Goal: Task Accomplishment & Management: Complete application form

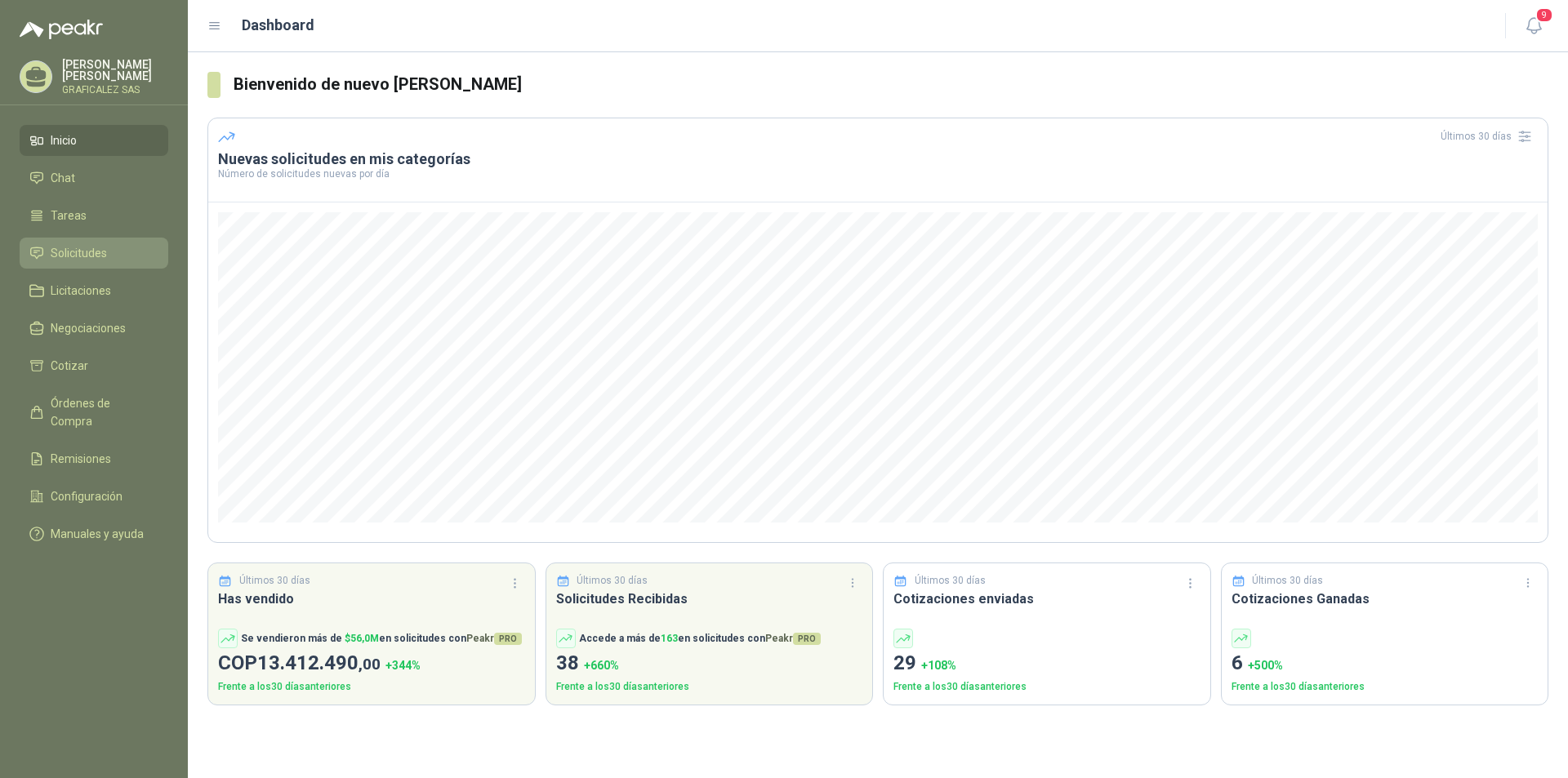
click at [80, 262] on span "Solicitudes" at bounding box center [79, 253] width 57 height 18
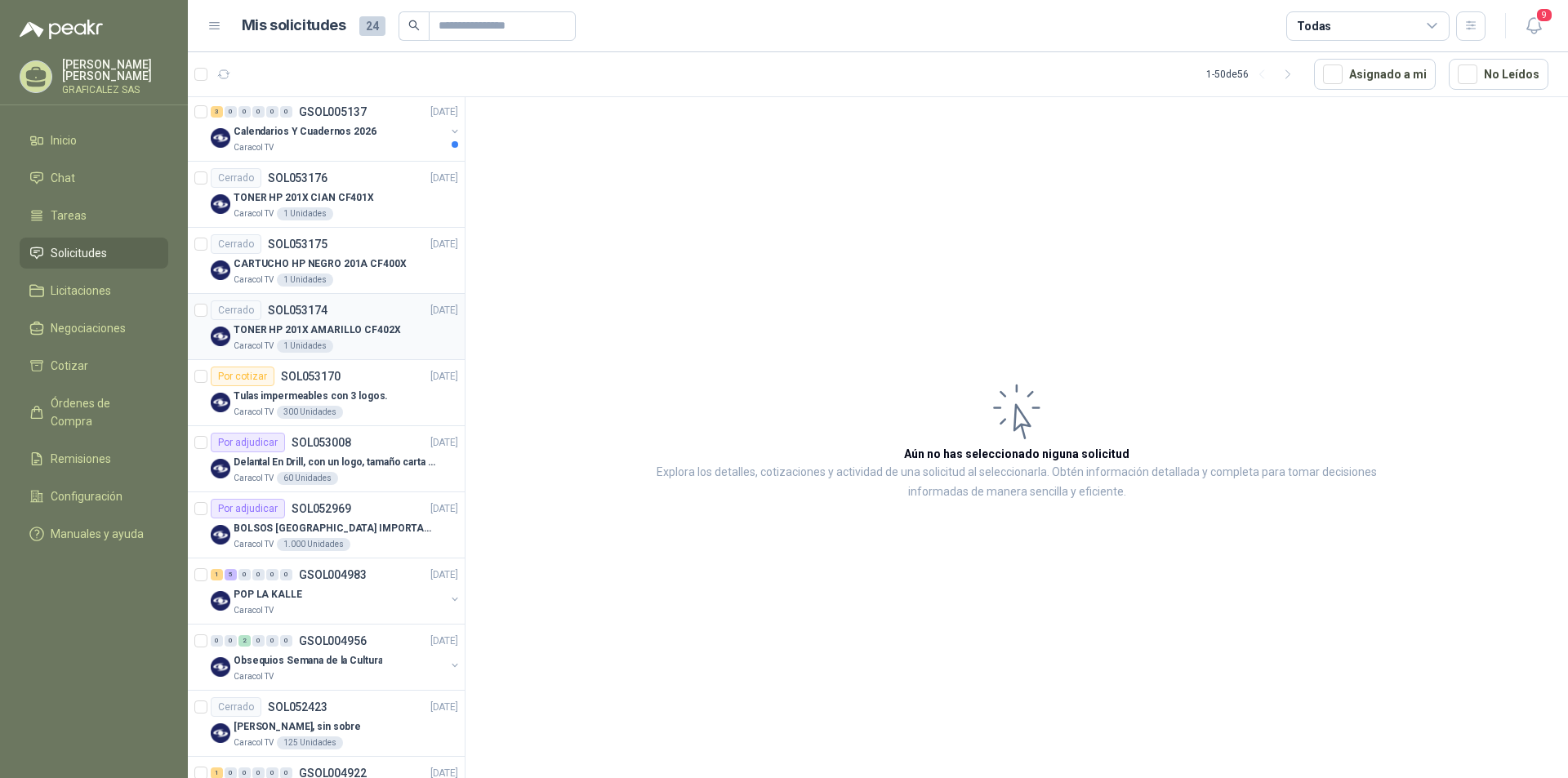
scroll to position [245, 0]
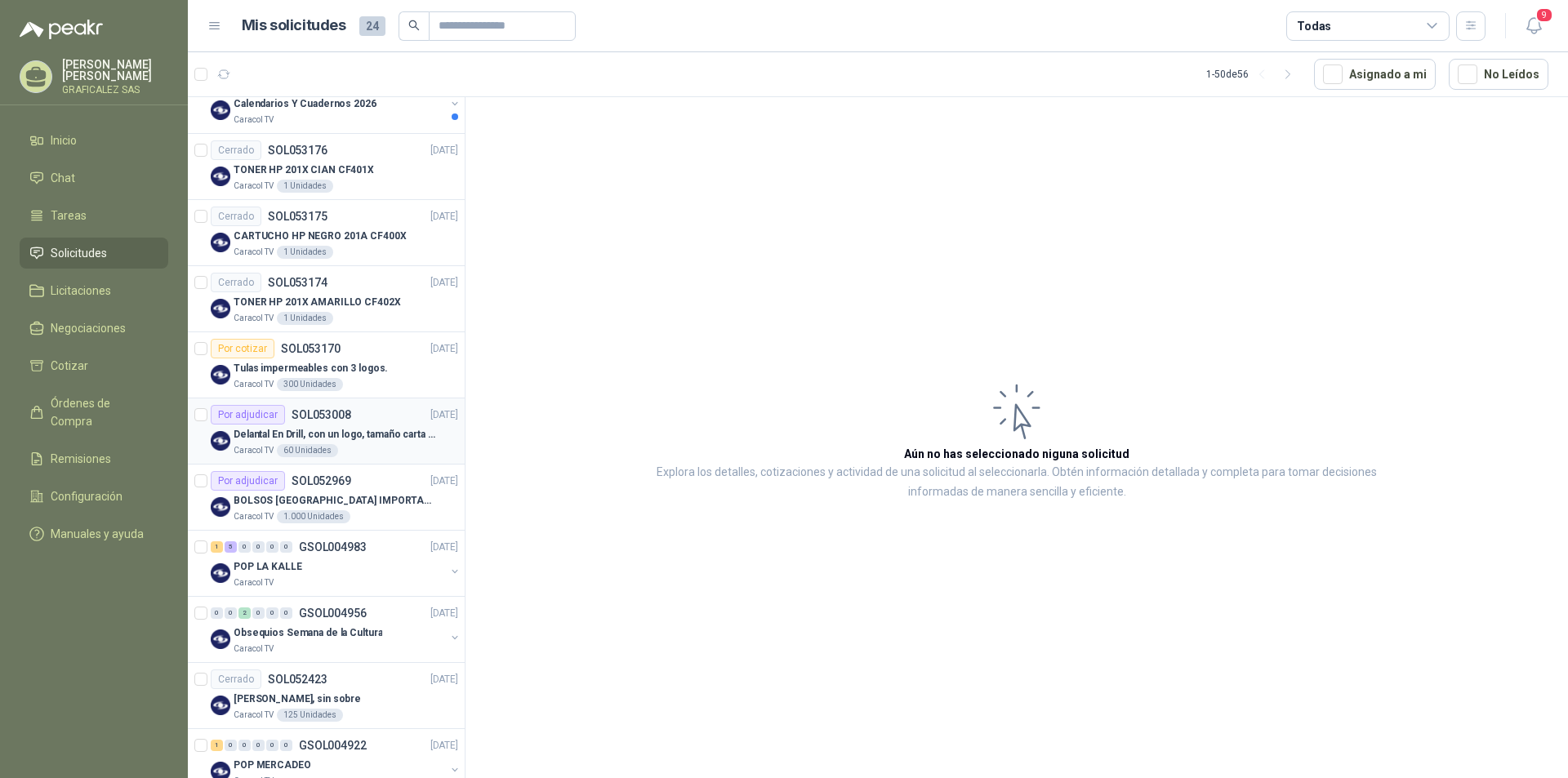
click at [376, 448] on div "Caracol TV 60 Unidades" at bounding box center [346, 451] width 224 height 13
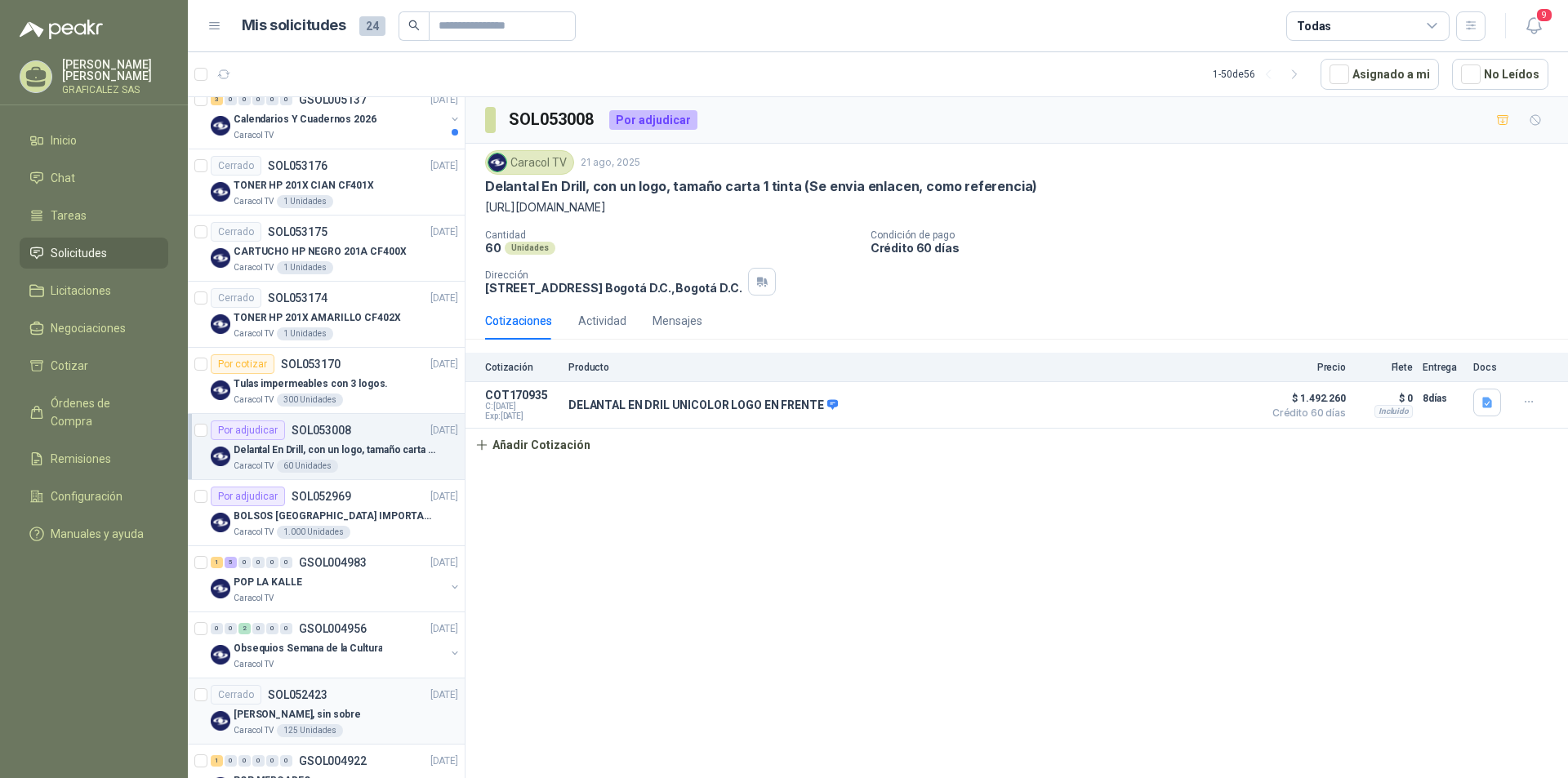
scroll to position [327, 0]
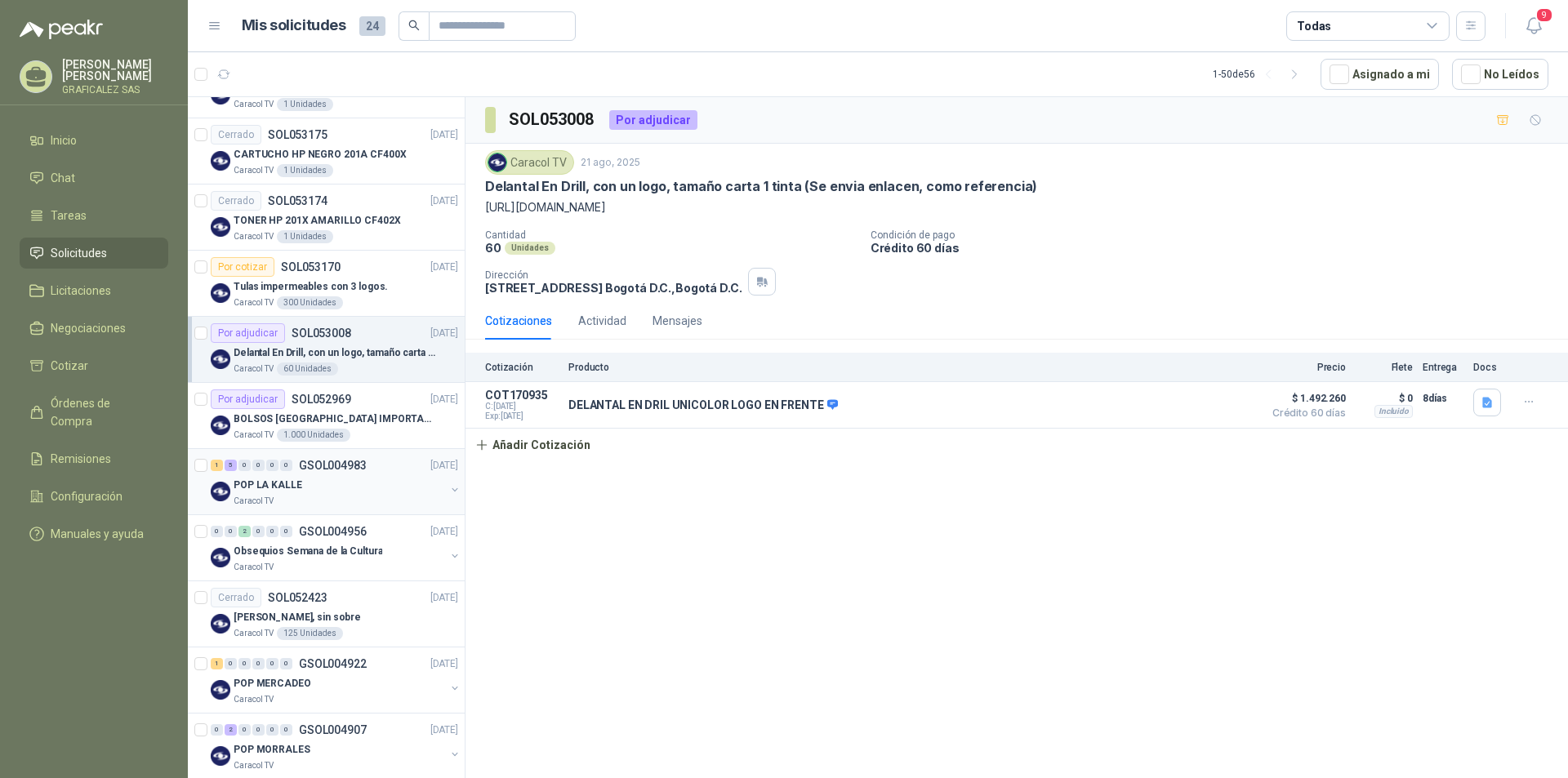
click at [334, 495] on div "Caracol TV" at bounding box center [339, 502] width 211 height 13
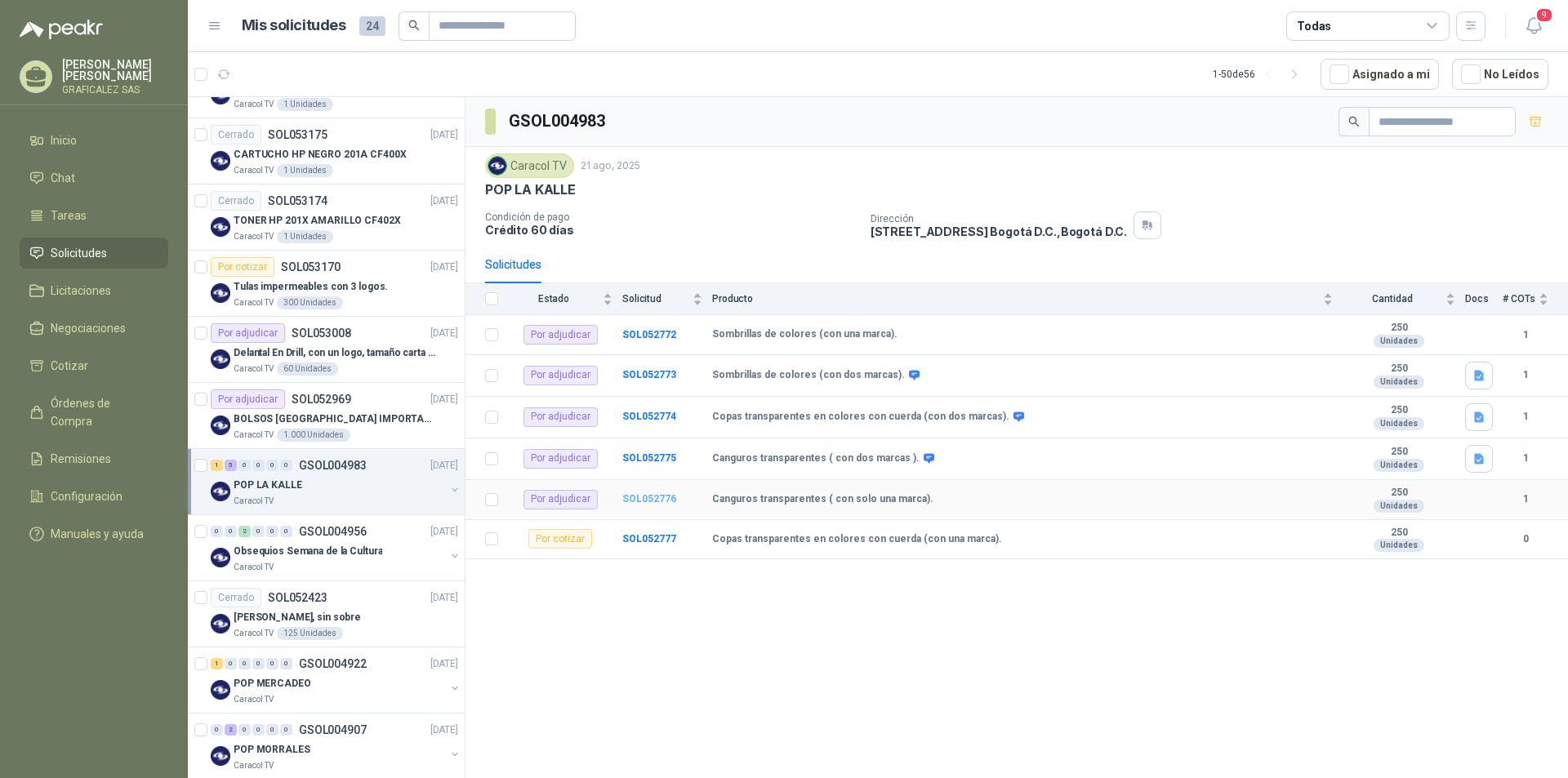
click at [656, 495] on b "SOL052776" at bounding box center [649, 499] width 54 height 11
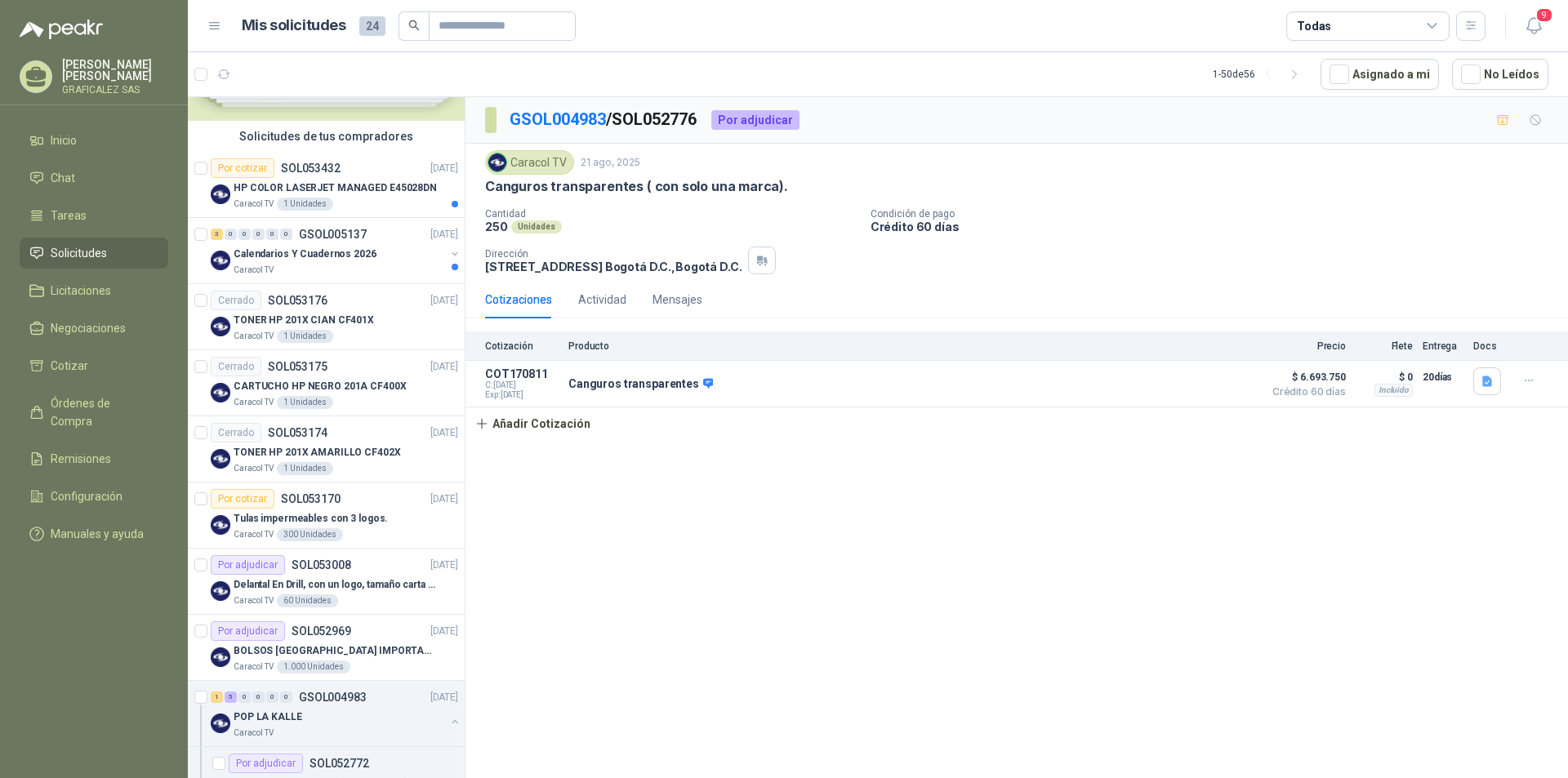
scroll to position [81, 0]
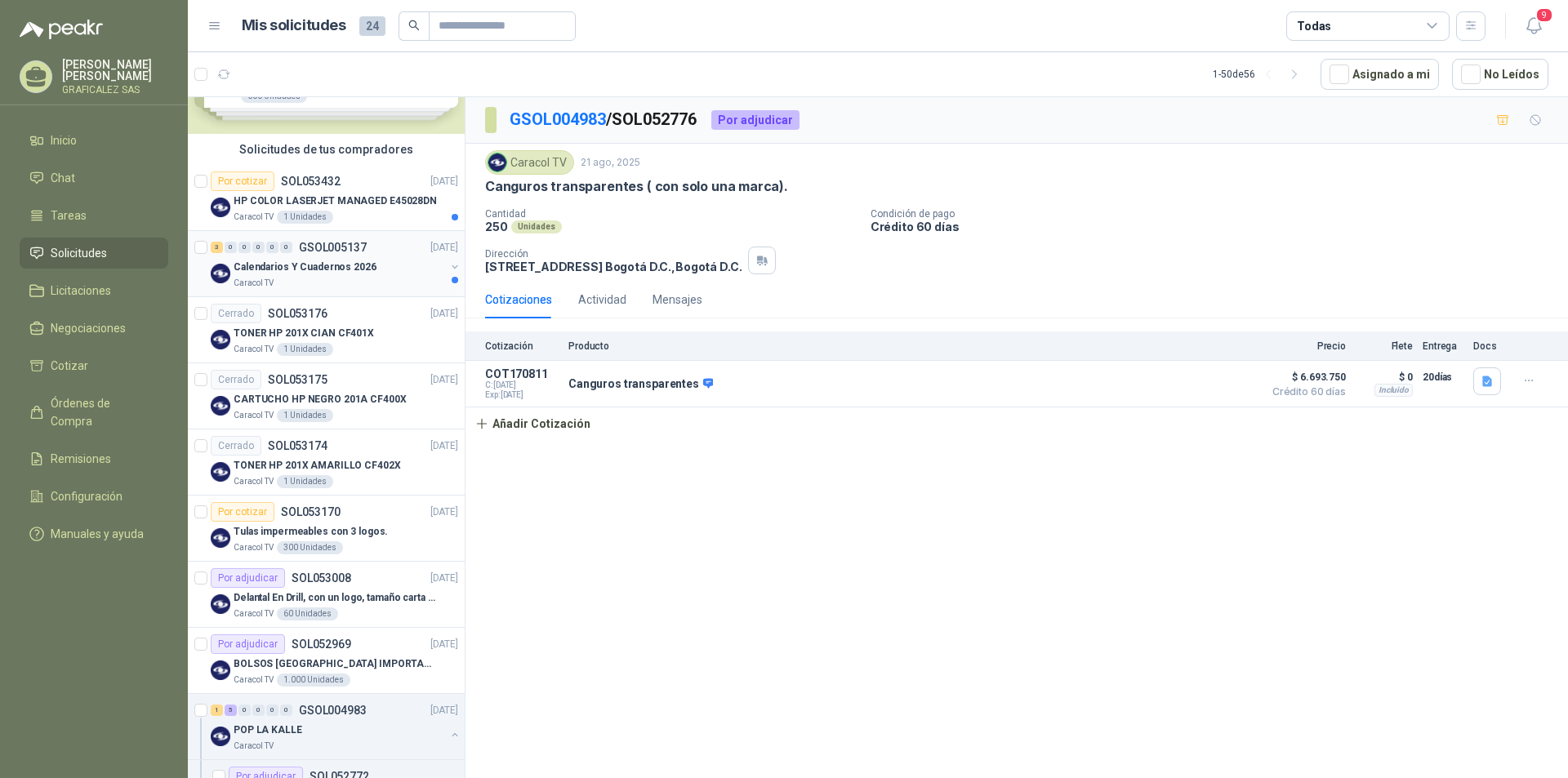
click at [359, 280] on div "Caracol TV" at bounding box center [339, 283] width 211 height 13
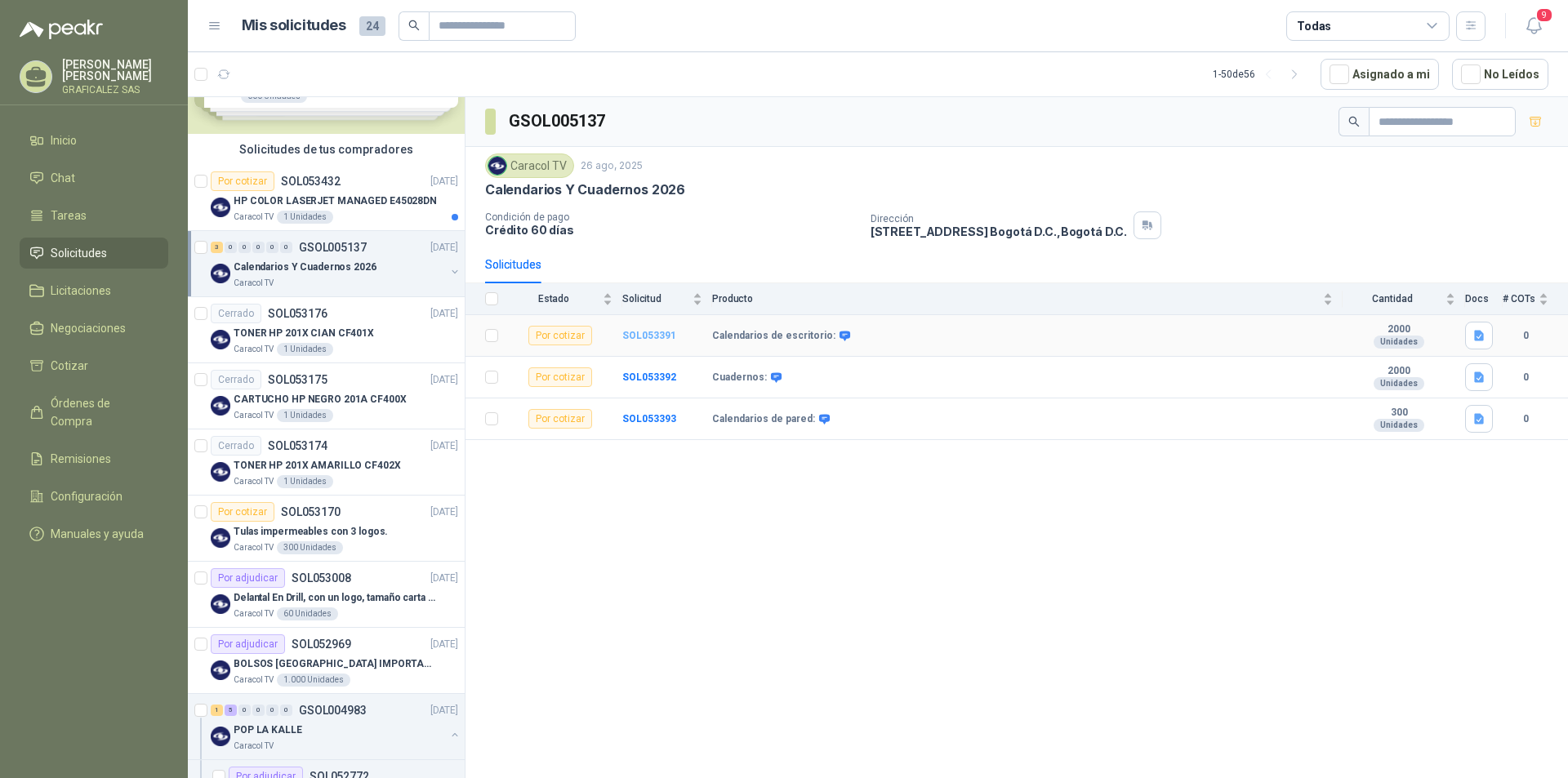
click at [646, 335] on b "SOL053391" at bounding box center [649, 335] width 54 height 11
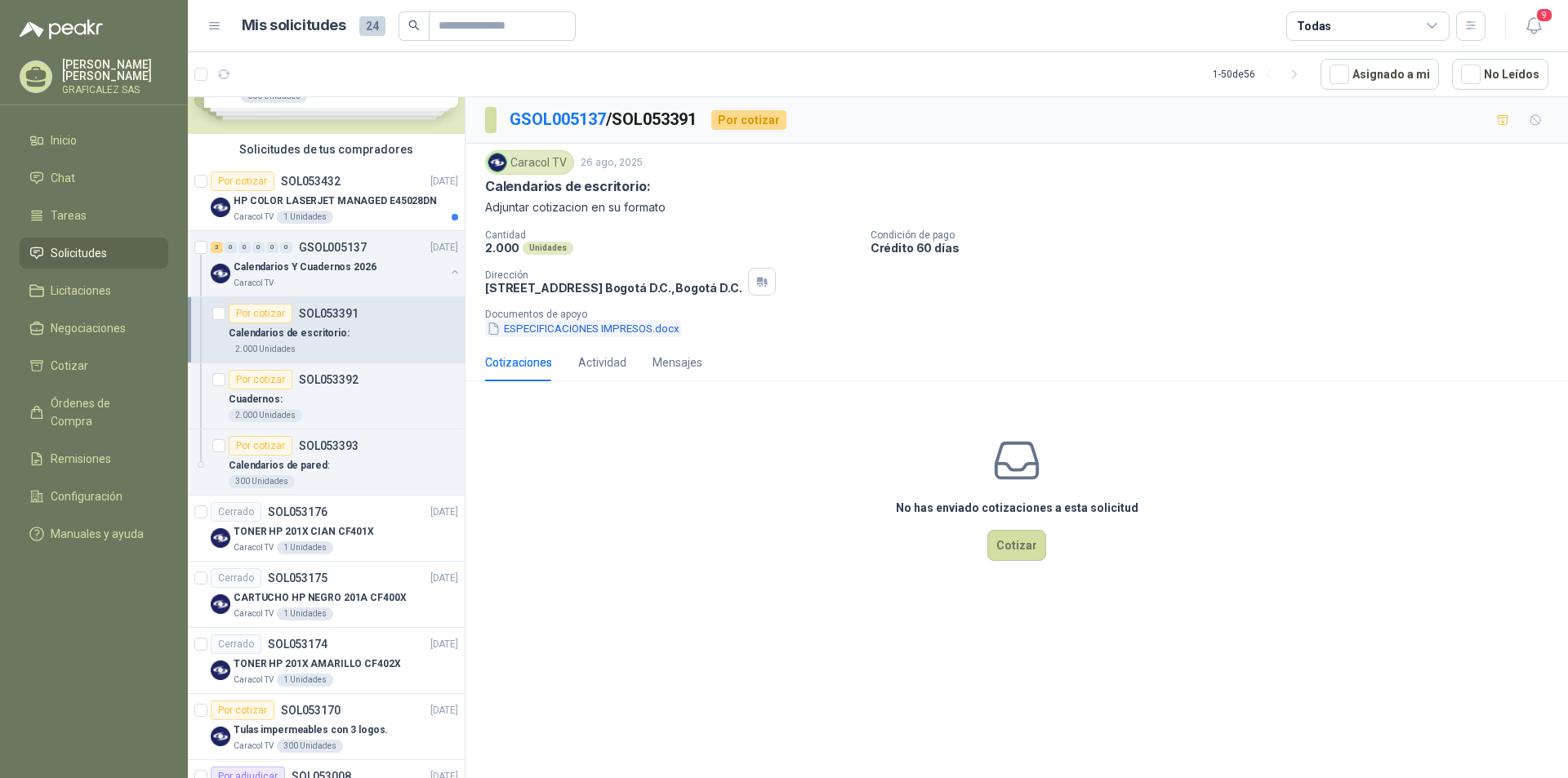
click at [612, 330] on button "ESPECIFICACIONES IMPRESOS.docx" at bounding box center [582, 328] width 196 height 17
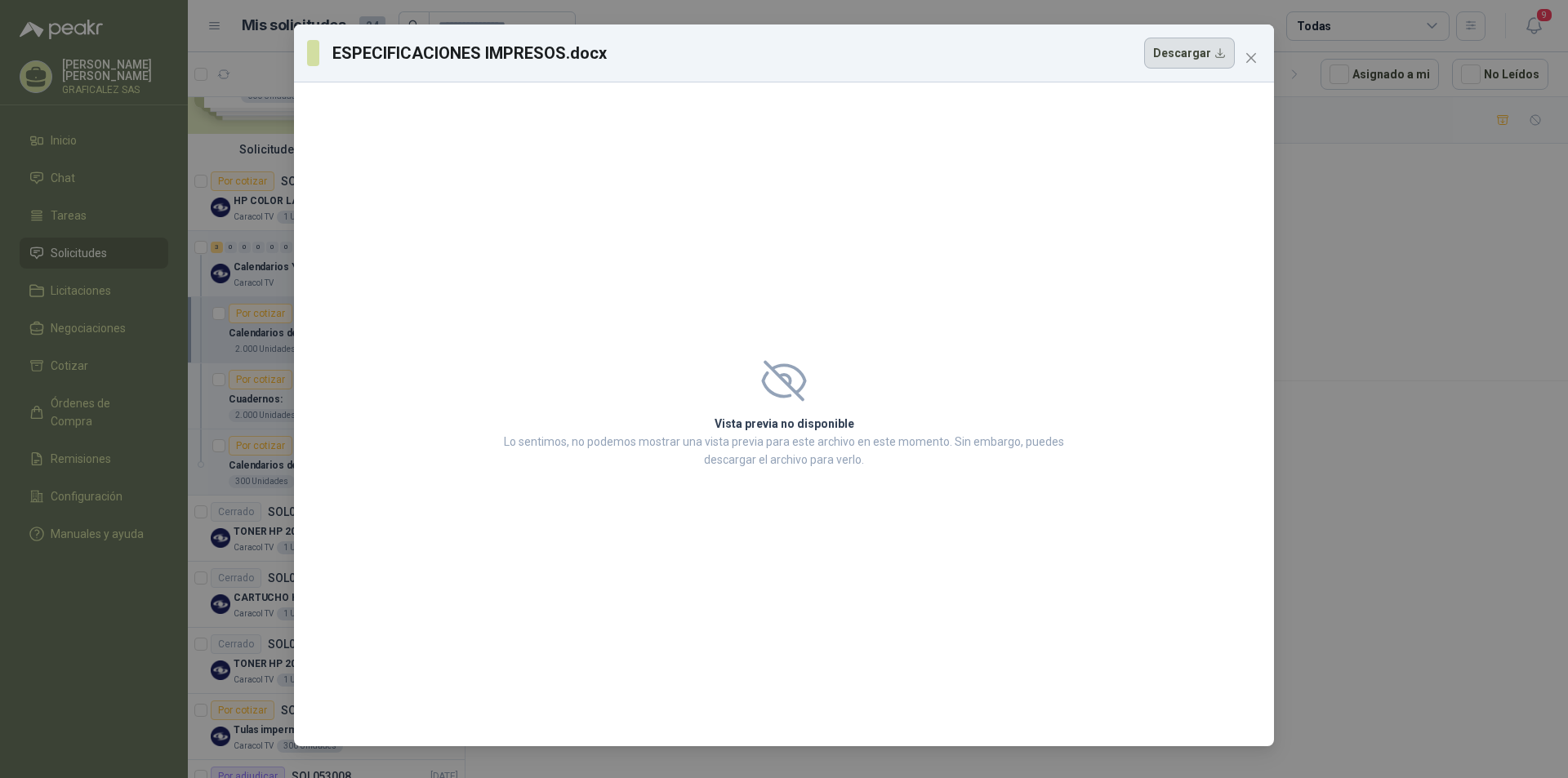
click at [1180, 51] on button "Descargar" at bounding box center [1189, 53] width 91 height 31
click at [1251, 62] on icon "close" at bounding box center [1251, 58] width 13 height 13
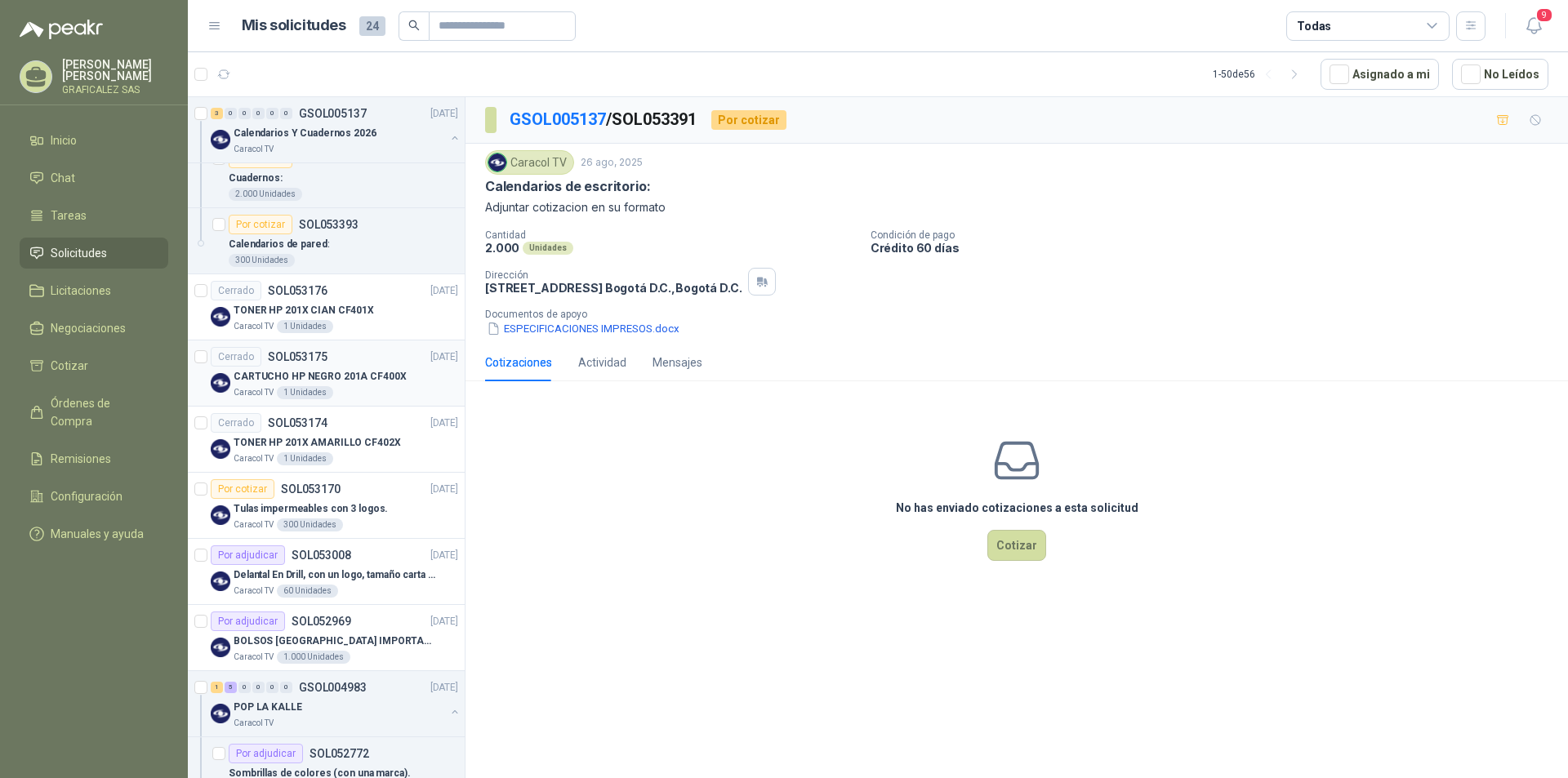
scroll to position [327, 0]
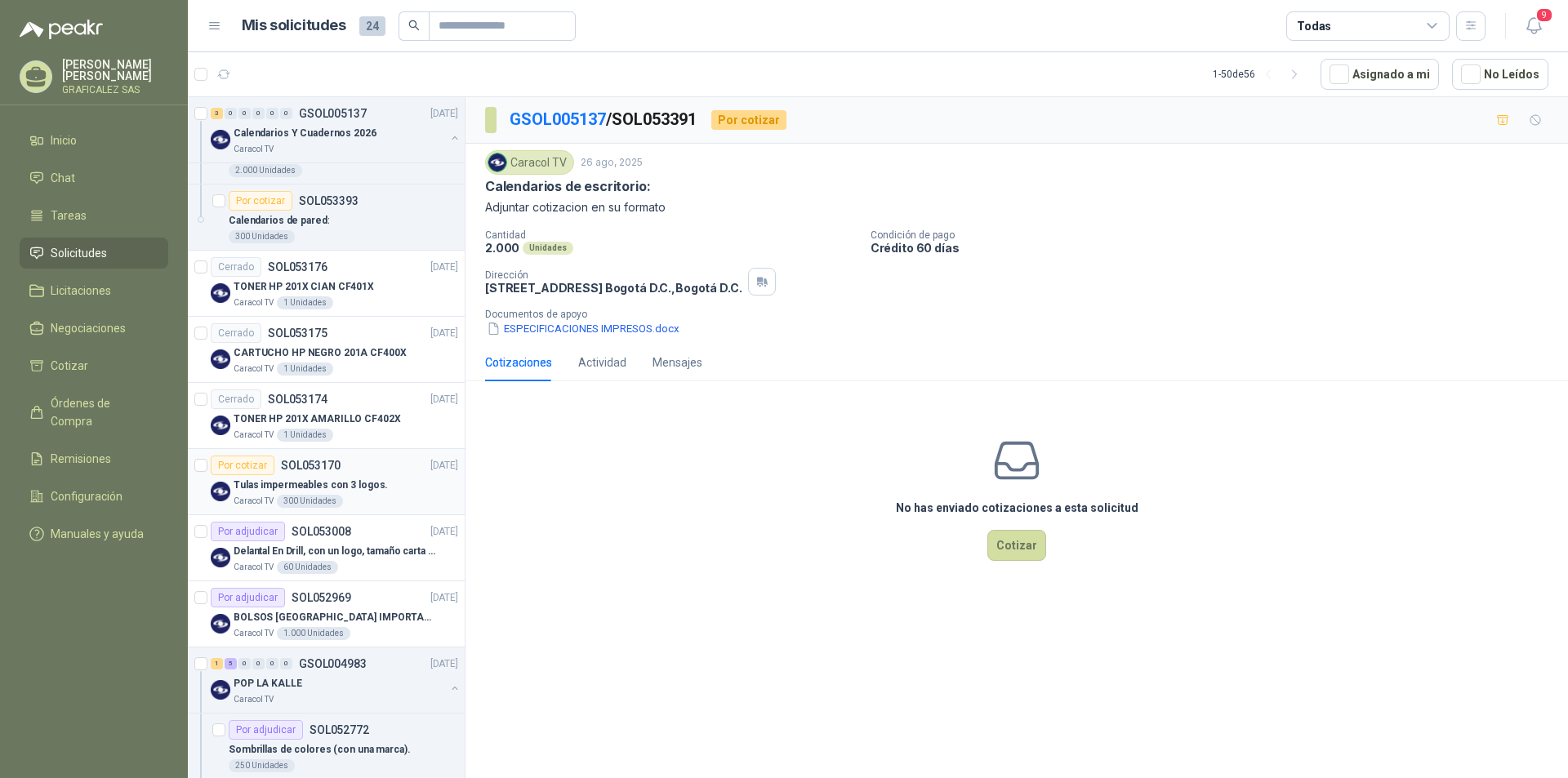
click at [400, 501] on div "Caracol TV 300 Unidades" at bounding box center [346, 502] width 224 height 13
click at [559, 328] on button "tulas impermeables con 3 logos.docx" at bounding box center [584, 328] width 200 height 17
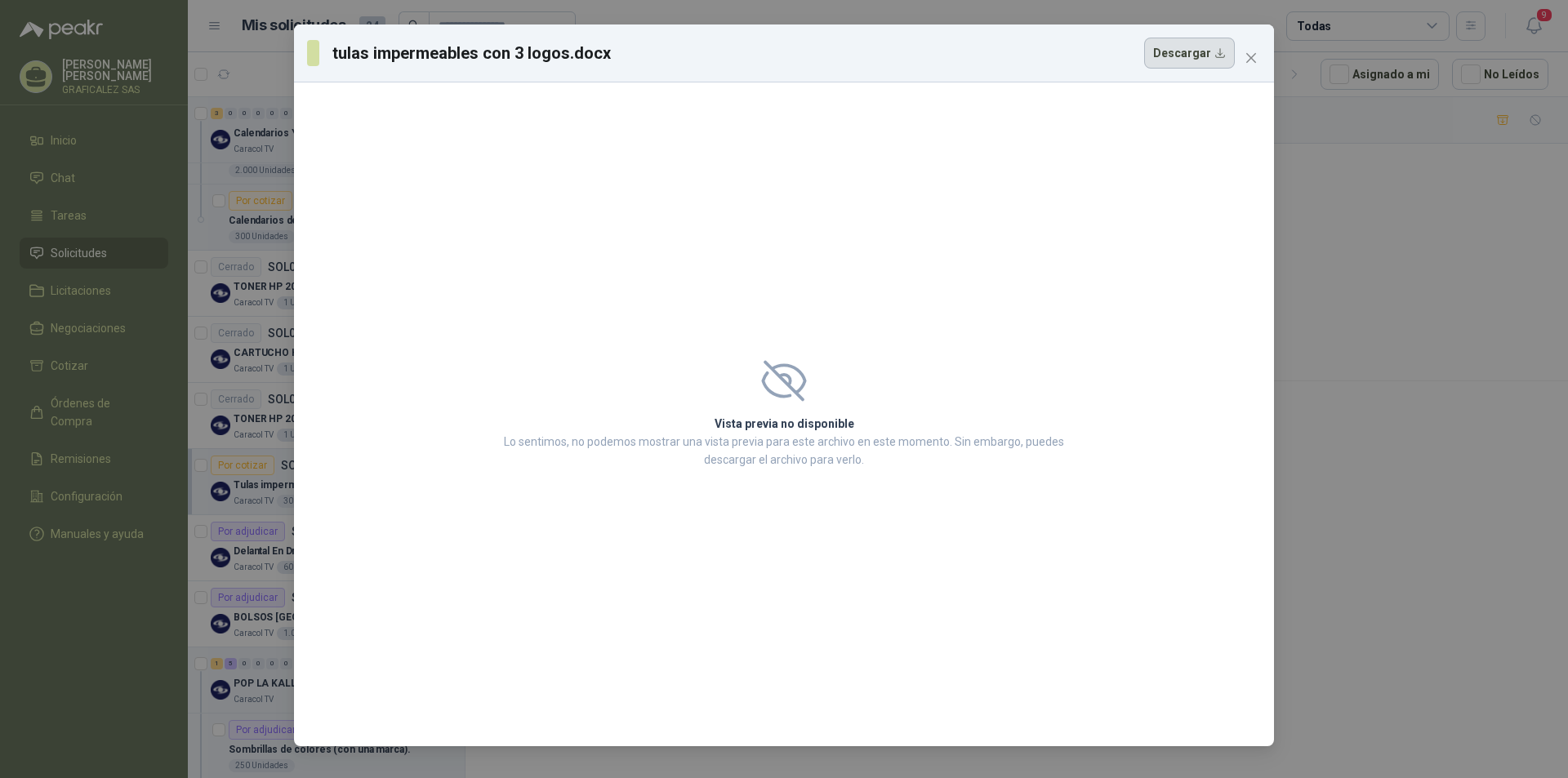
click at [1212, 57] on button "Descargar" at bounding box center [1189, 53] width 91 height 31
click at [1240, 47] on button "Close" at bounding box center [1251, 58] width 27 height 27
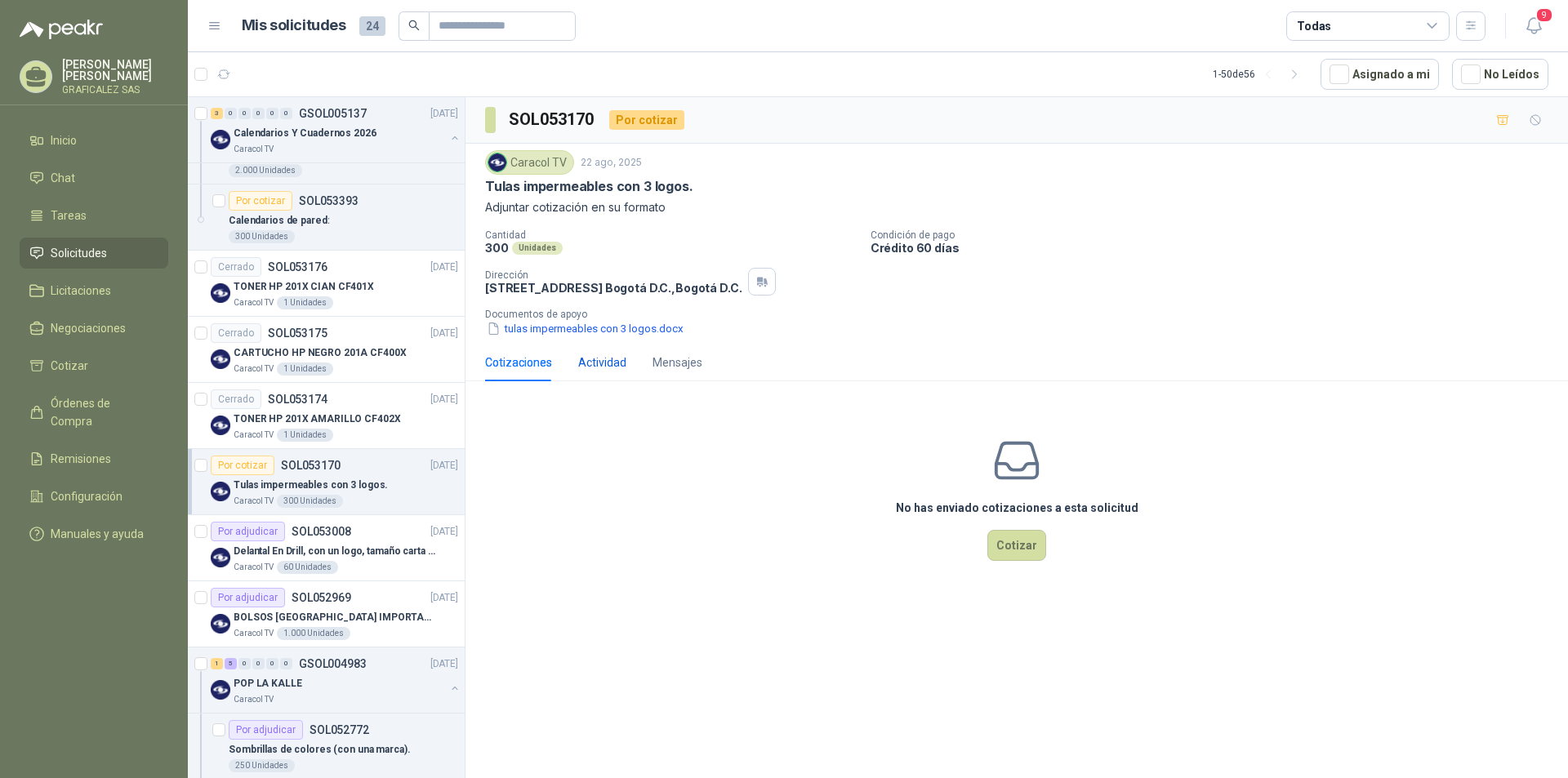
click at [603, 362] on div "Actividad" at bounding box center [602, 362] width 48 height 18
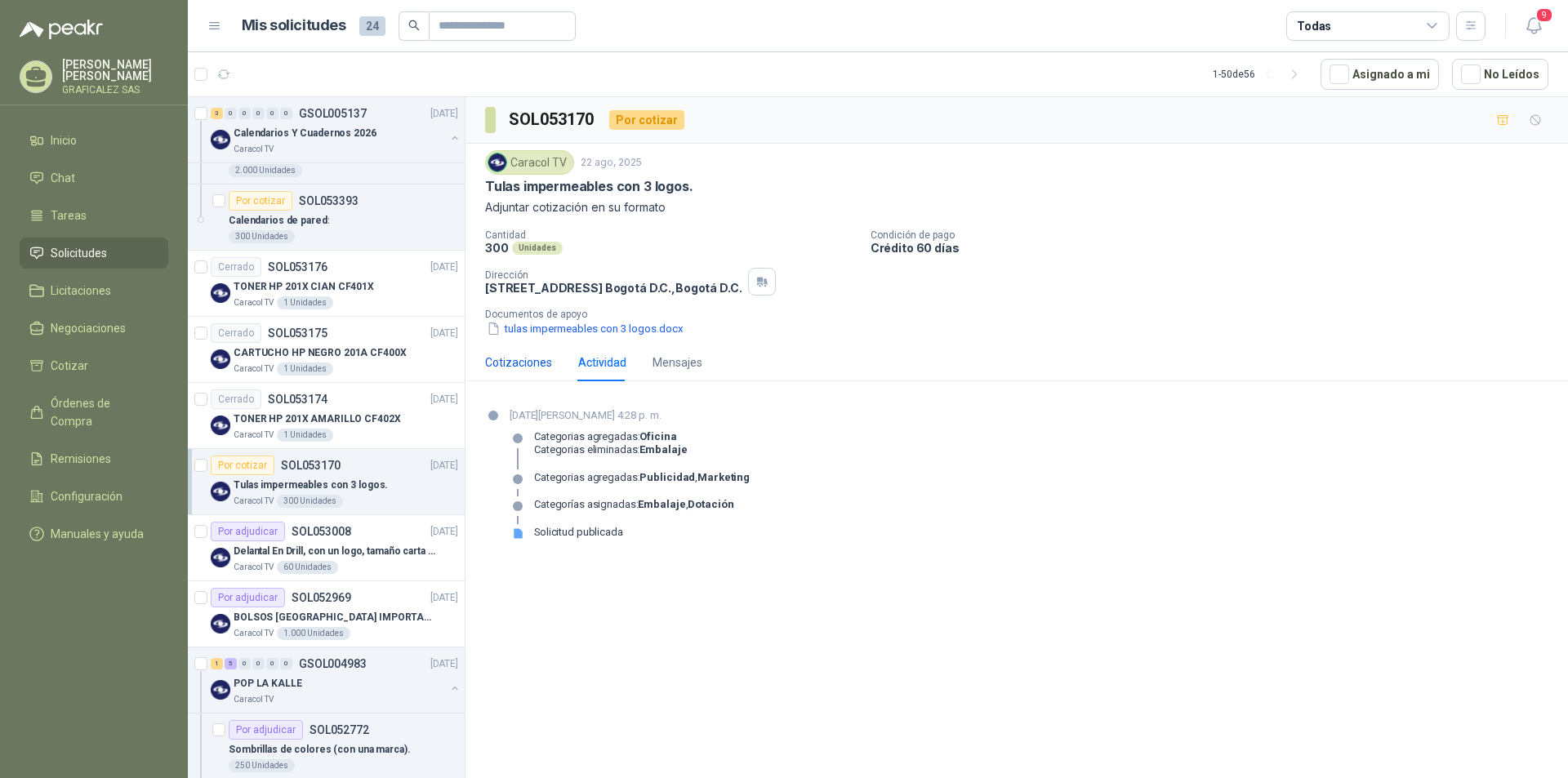
click at [510, 359] on div "Cotizaciones" at bounding box center [518, 362] width 67 height 18
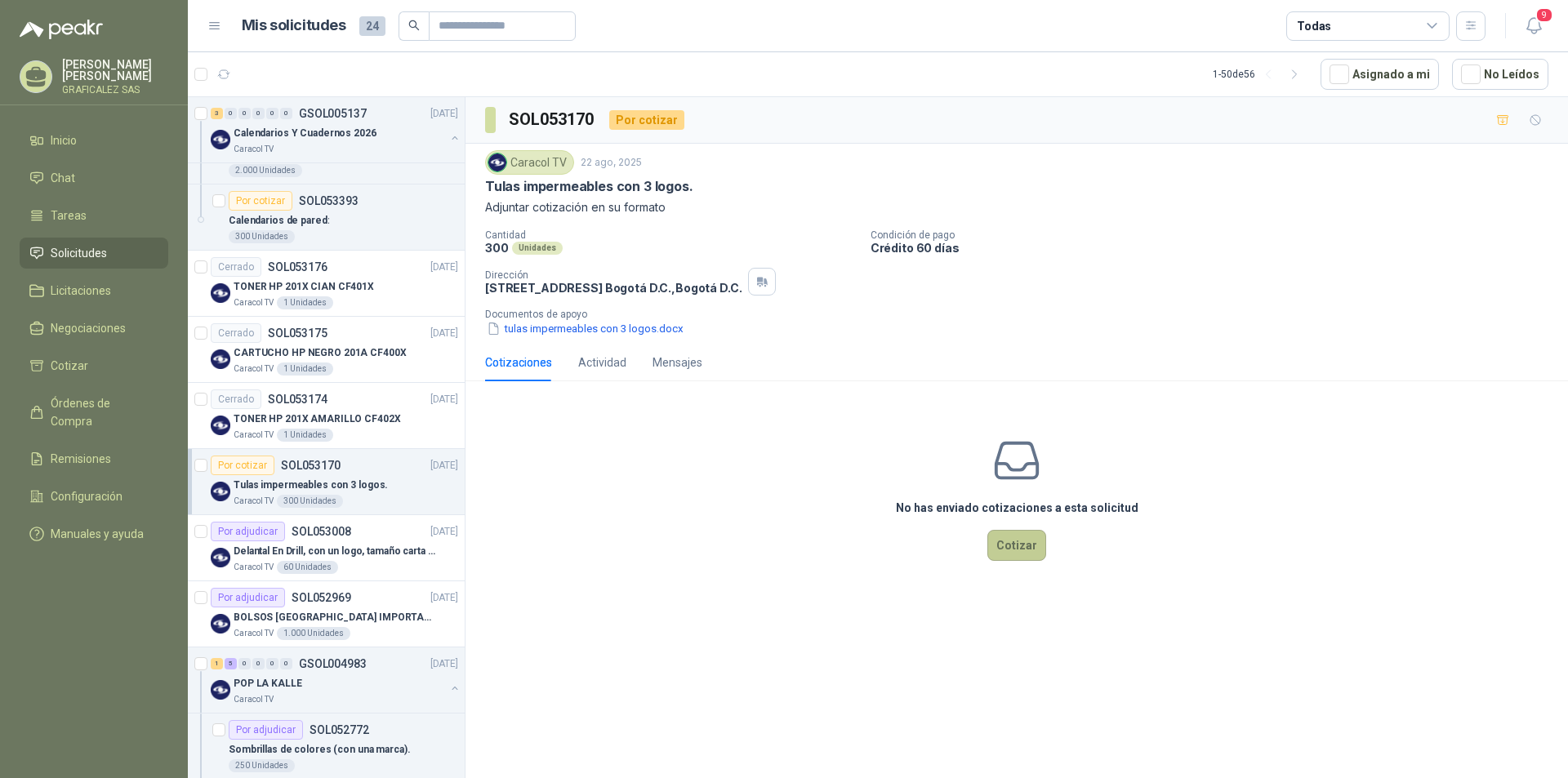
click at [1023, 554] on button "Cotizar" at bounding box center [1017, 545] width 59 height 31
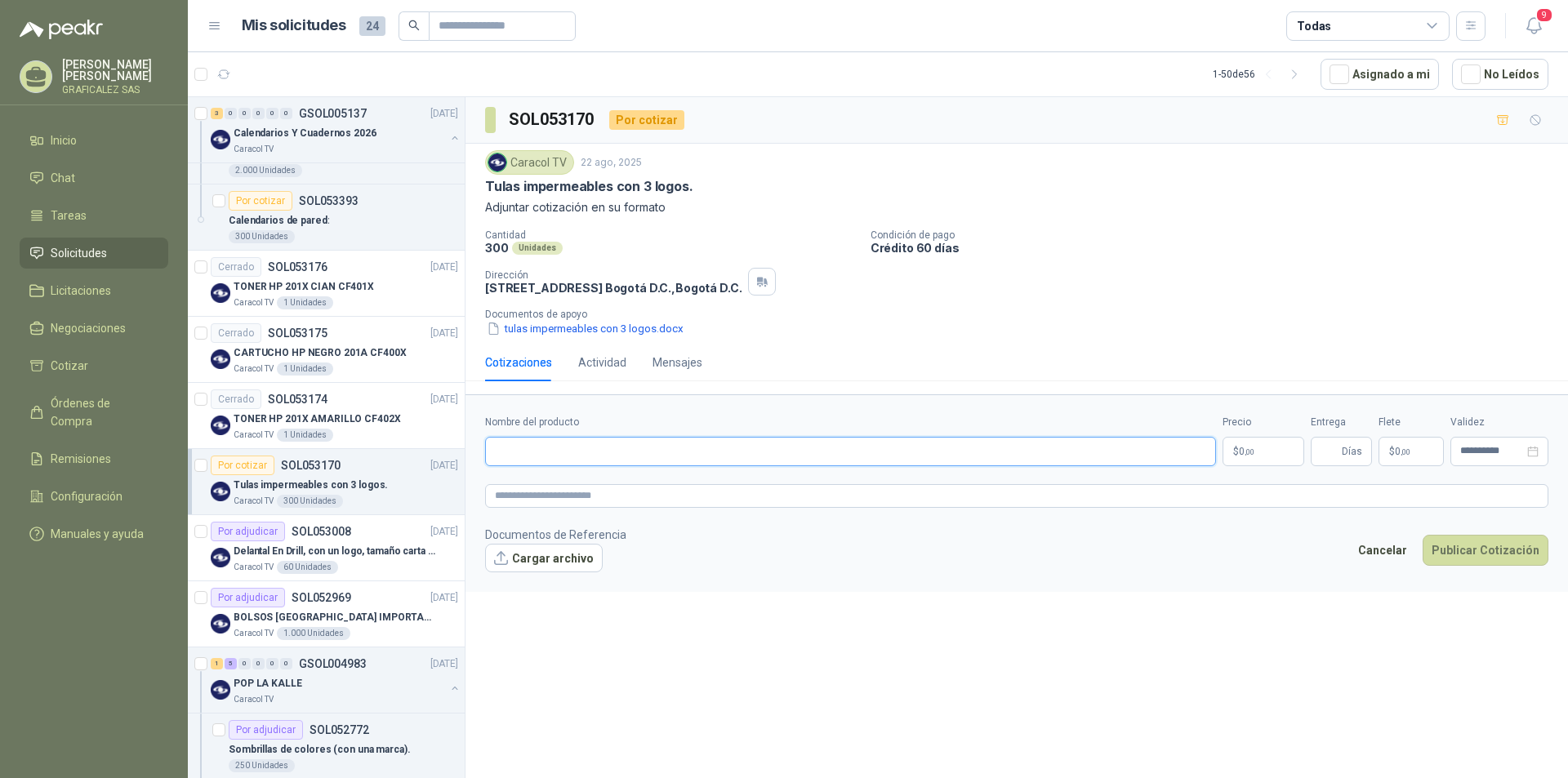
click at [526, 452] on input "Nombre del producto" at bounding box center [850, 451] width 731 height 29
type input "*"
type input "**********"
click at [506, 491] on textarea at bounding box center [1016, 495] width 1063 height 24
paste textarea "**********"
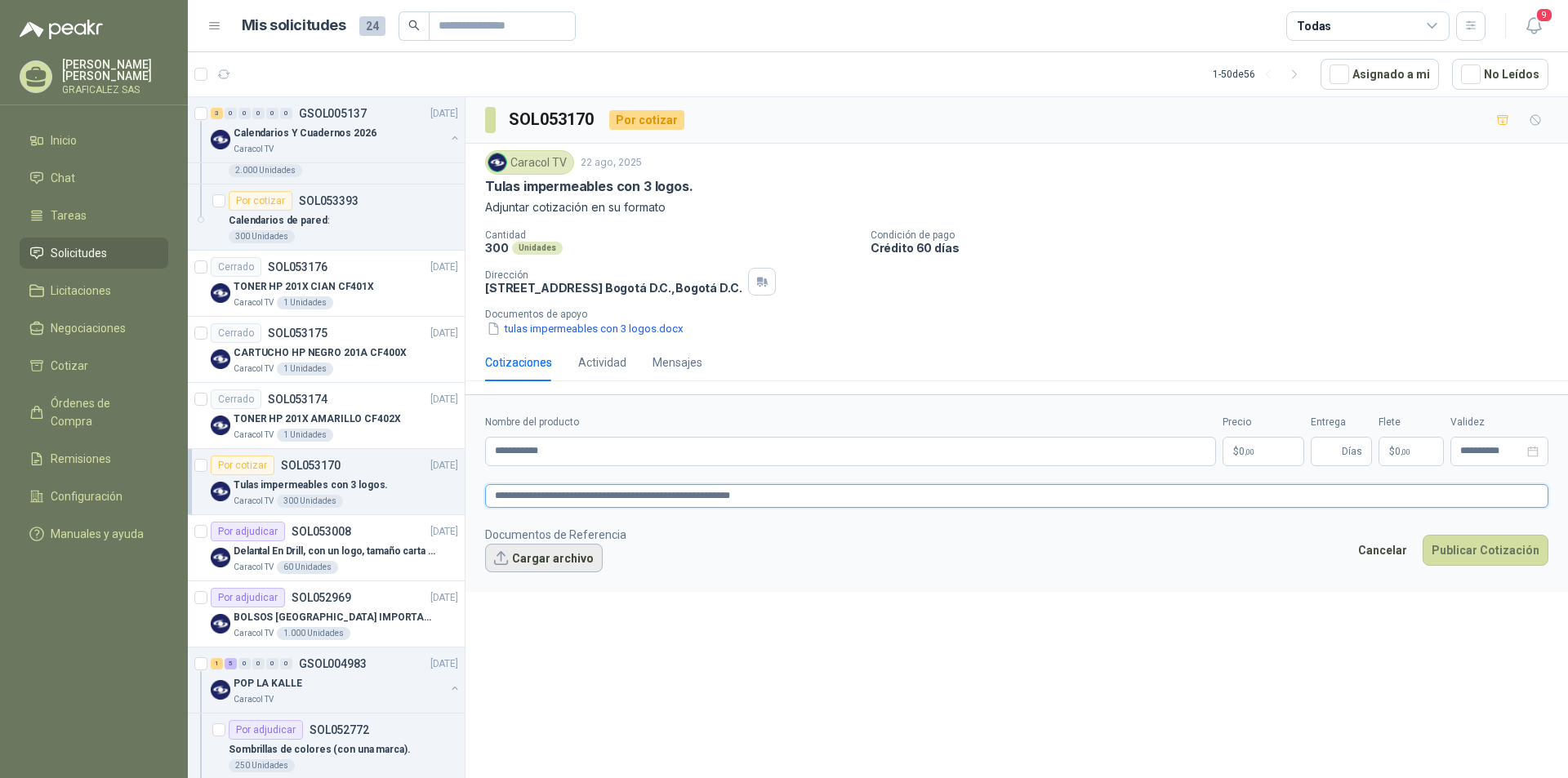
type textarea "**********"
click at [542, 557] on button "Cargar archivo" at bounding box center [543, 557] width 117 height 29
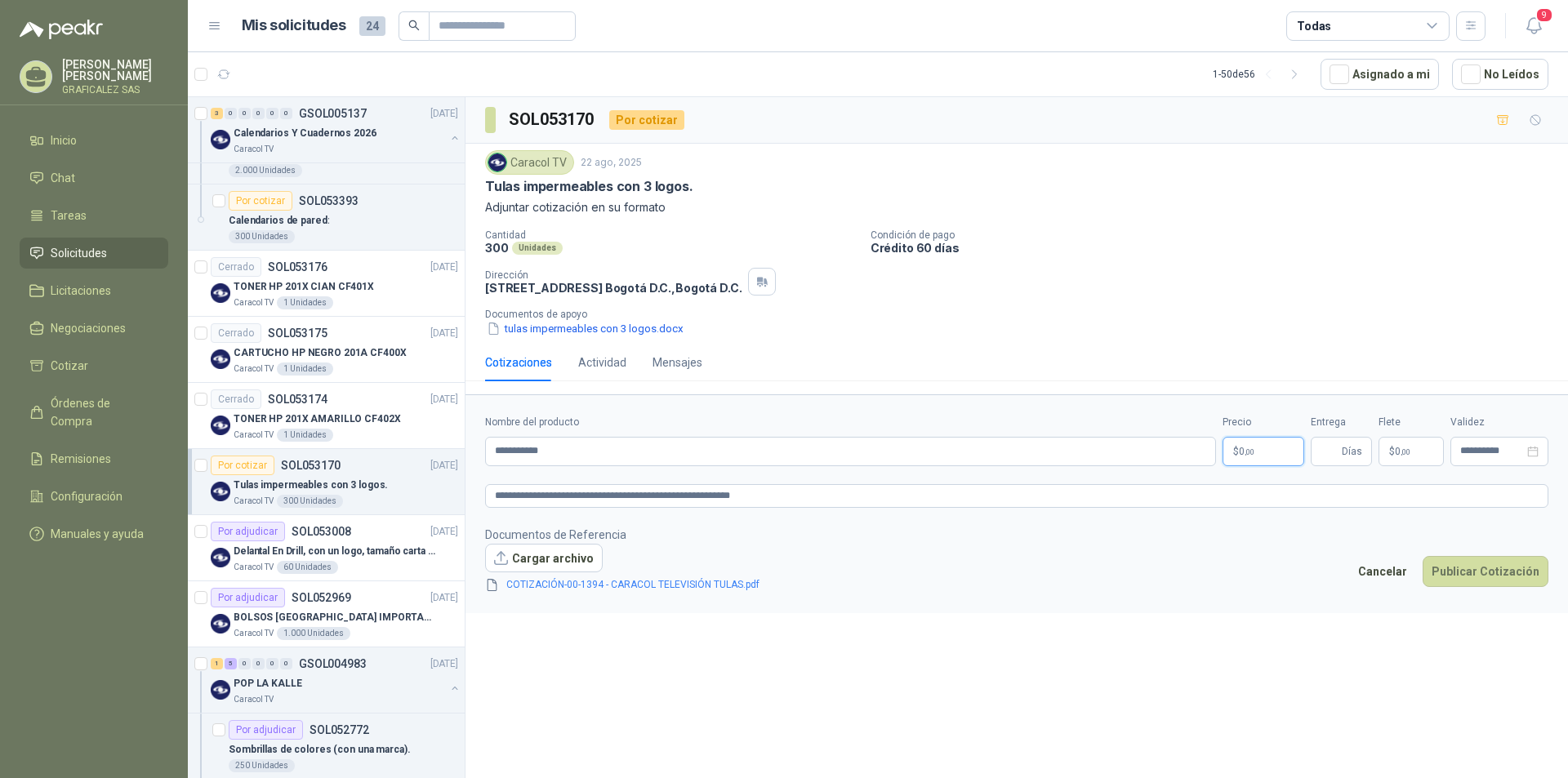
click at [1265, 451] on p "$ 0 ,00" at bounding box center [1263, 451] width 81 height 29
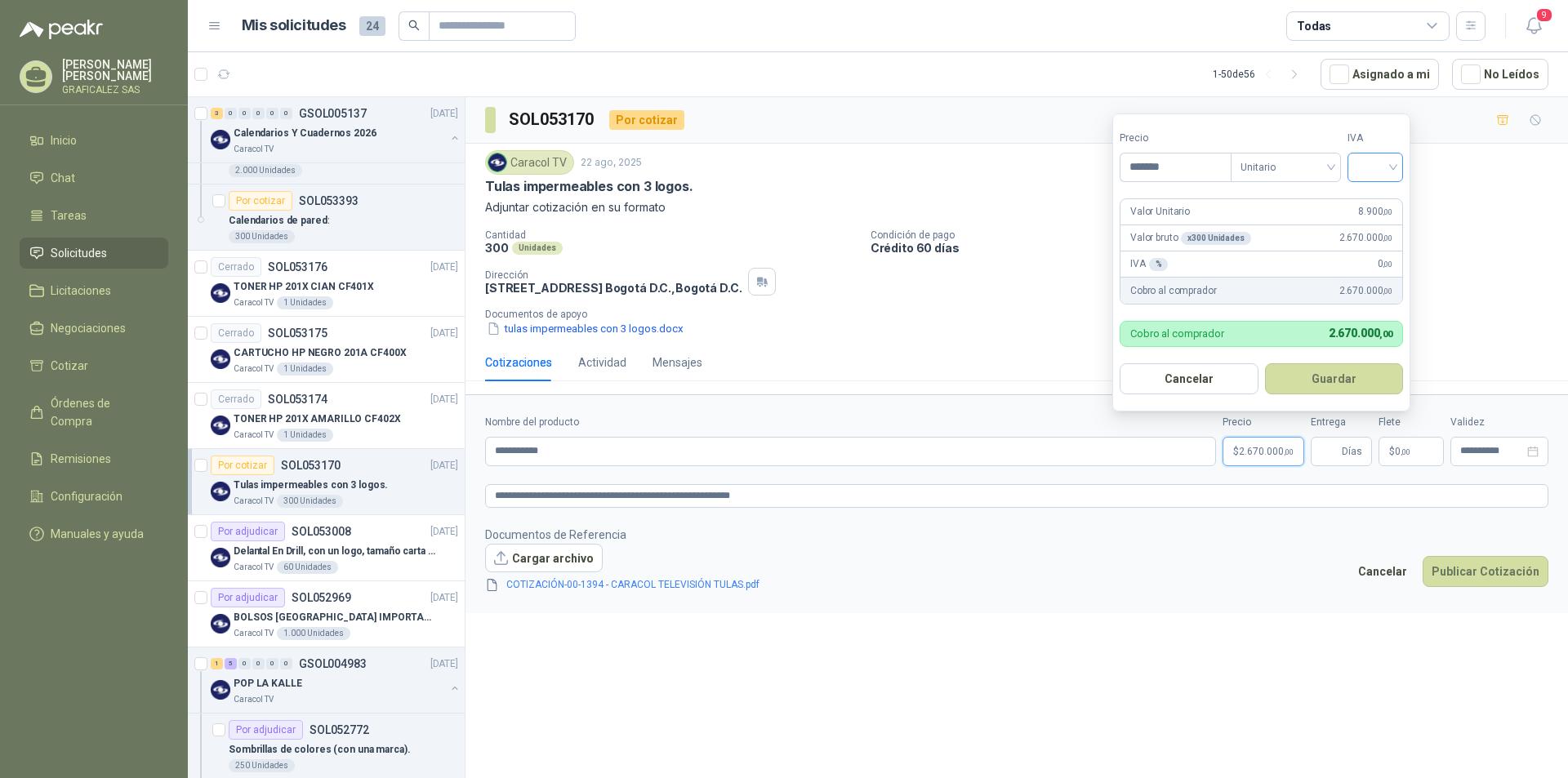
type input "*******"
click at [1391, 166] on input "search" at bounding box center [1375, 166] width 36 height 25
click at [1372, 199] on div "19%" at bounding box center [1379, 201] width 30 height 18
click at [1332, 381] on button "Guardar" at bounding box center [1336, 379] width 140 height 31
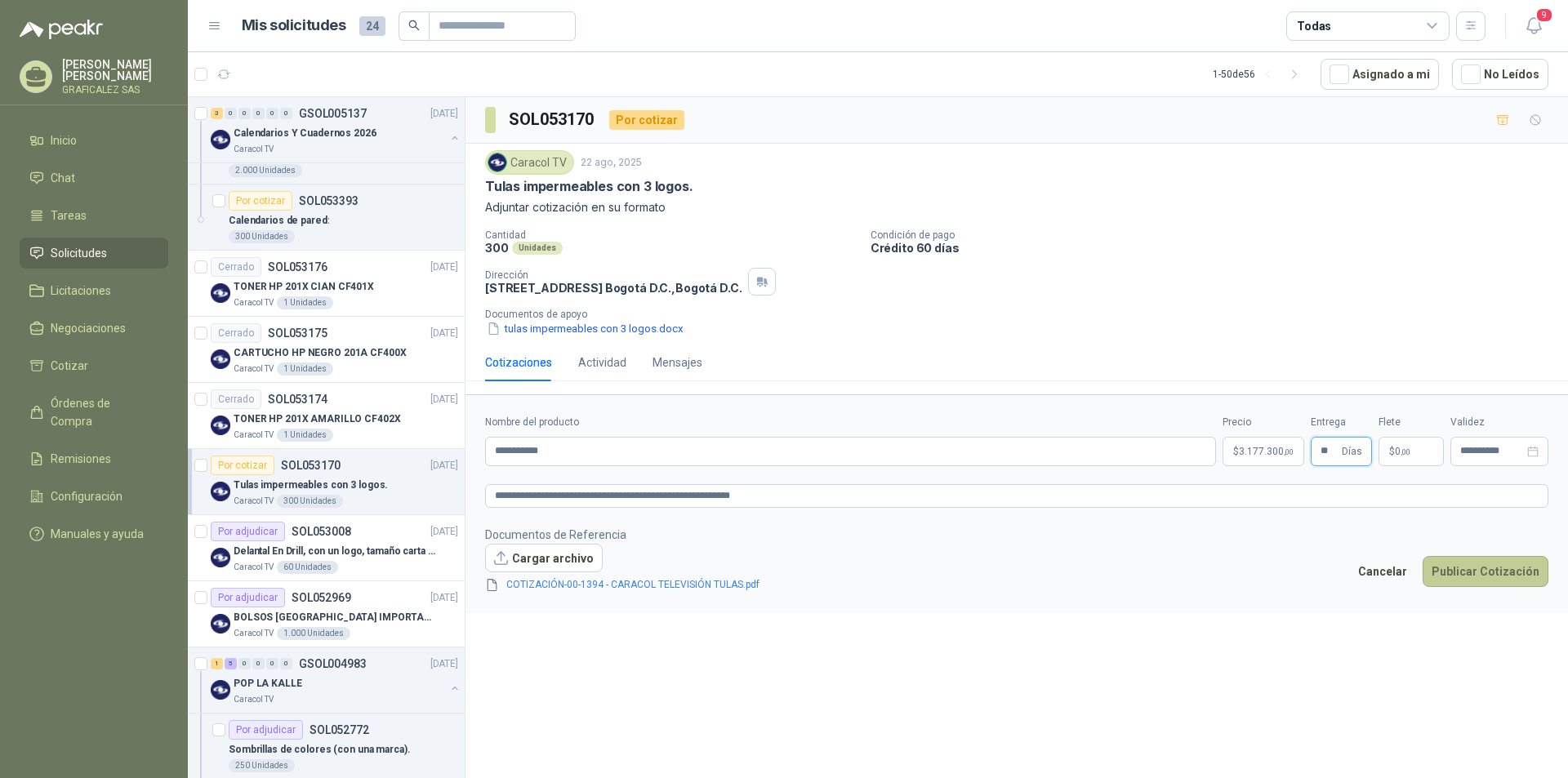
type input "**"
click at [1471, 569] on button "Publicar Cotización" at bounding box center [1485, 571] width 126 height 31
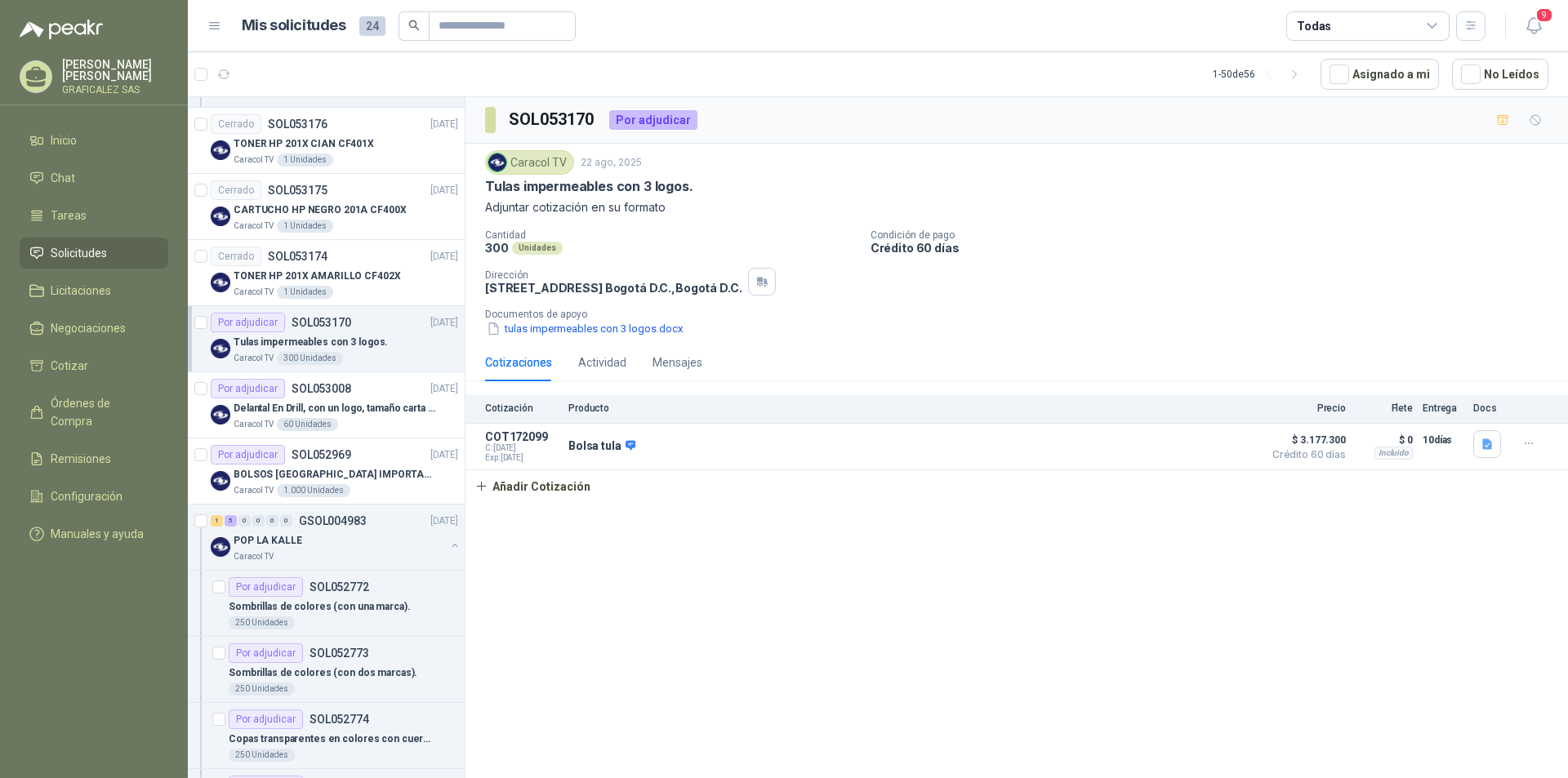
scroll to position [489, 0]
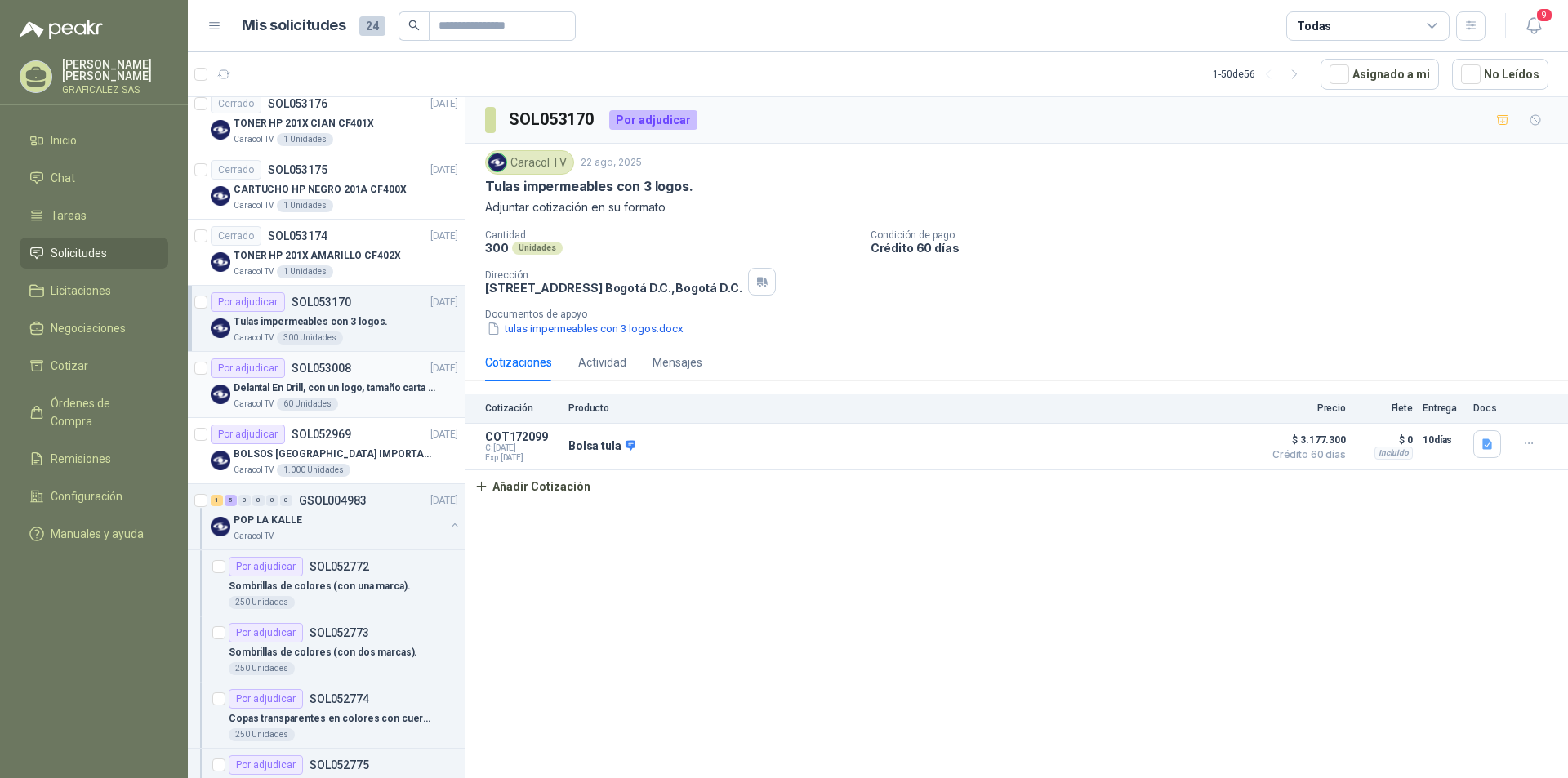
click at [365, 404] on div "Caracol TV 60 Unidades" at bounding box center [346, 404] width 224 height 13
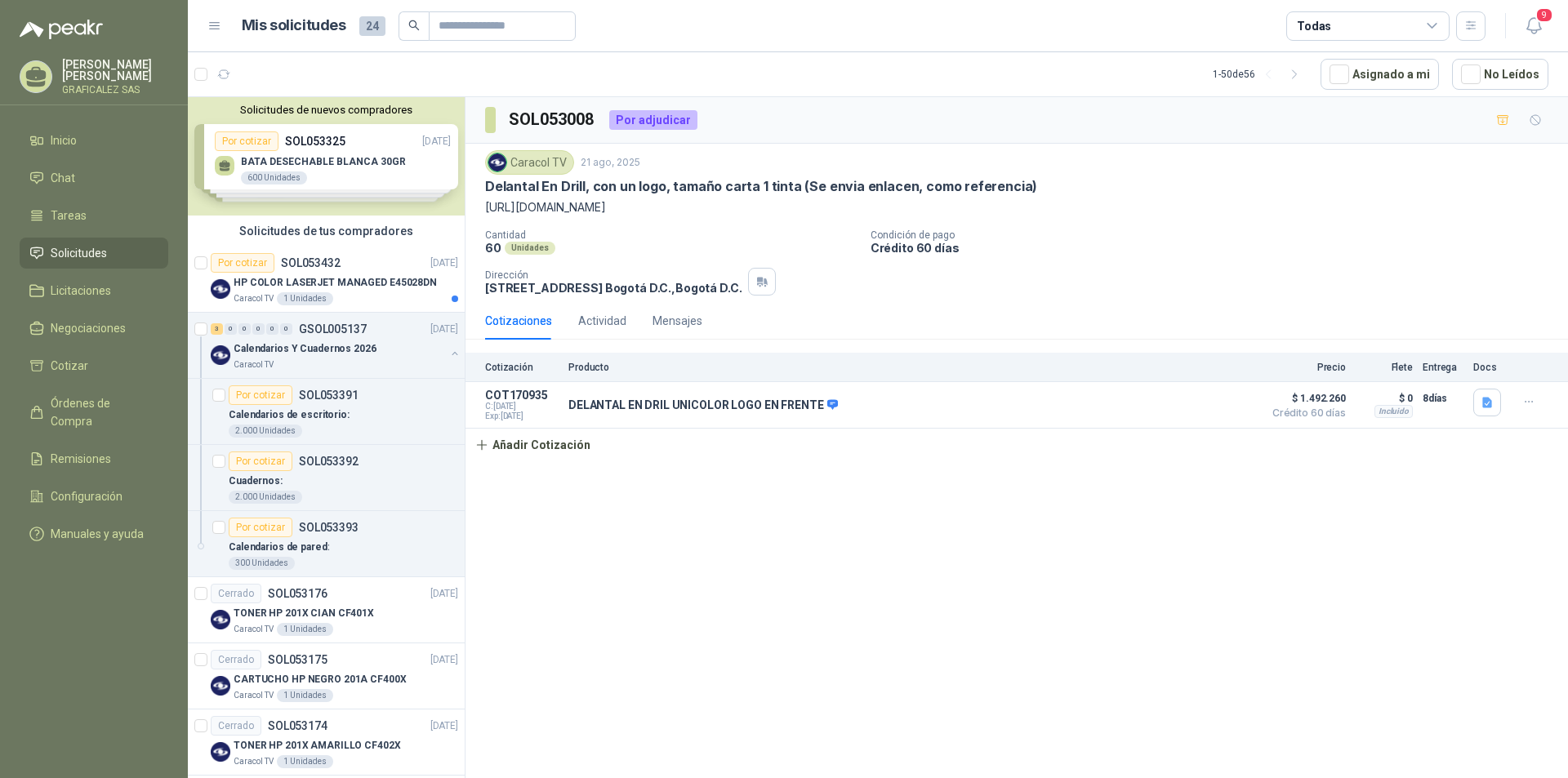
click at [342, 180] on div "Solicitudes de nuevos compradores Por cotizar SOL053325 [DATE] BATA DESECHABLE …" at bounding box center [326, 156] width 276 height 118
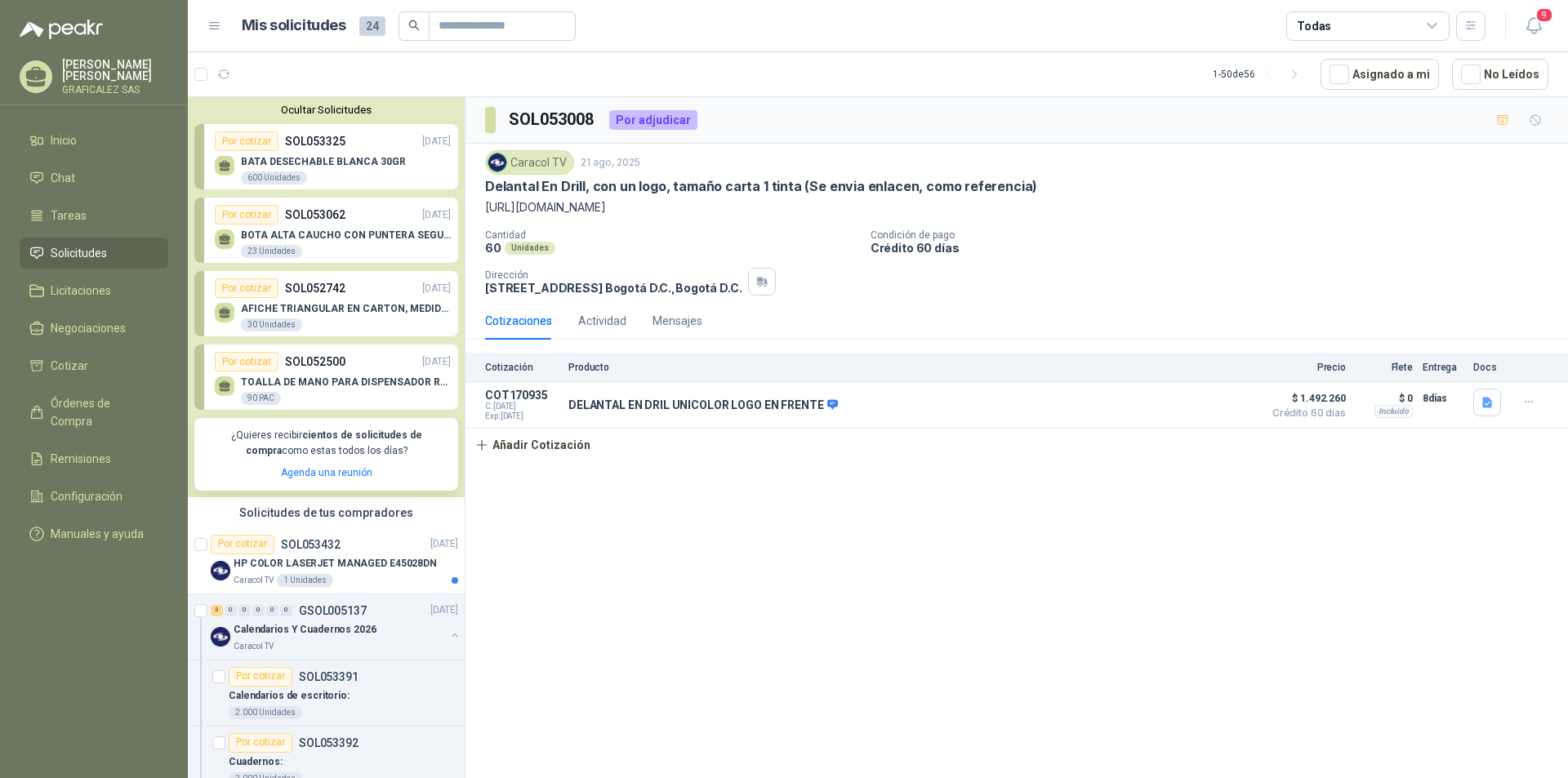
click at [340, 175] on div "BATA DESECHABLE BLANCA 30GR 600 Unidades" at bounding box center [323, 170] width 165 height 29
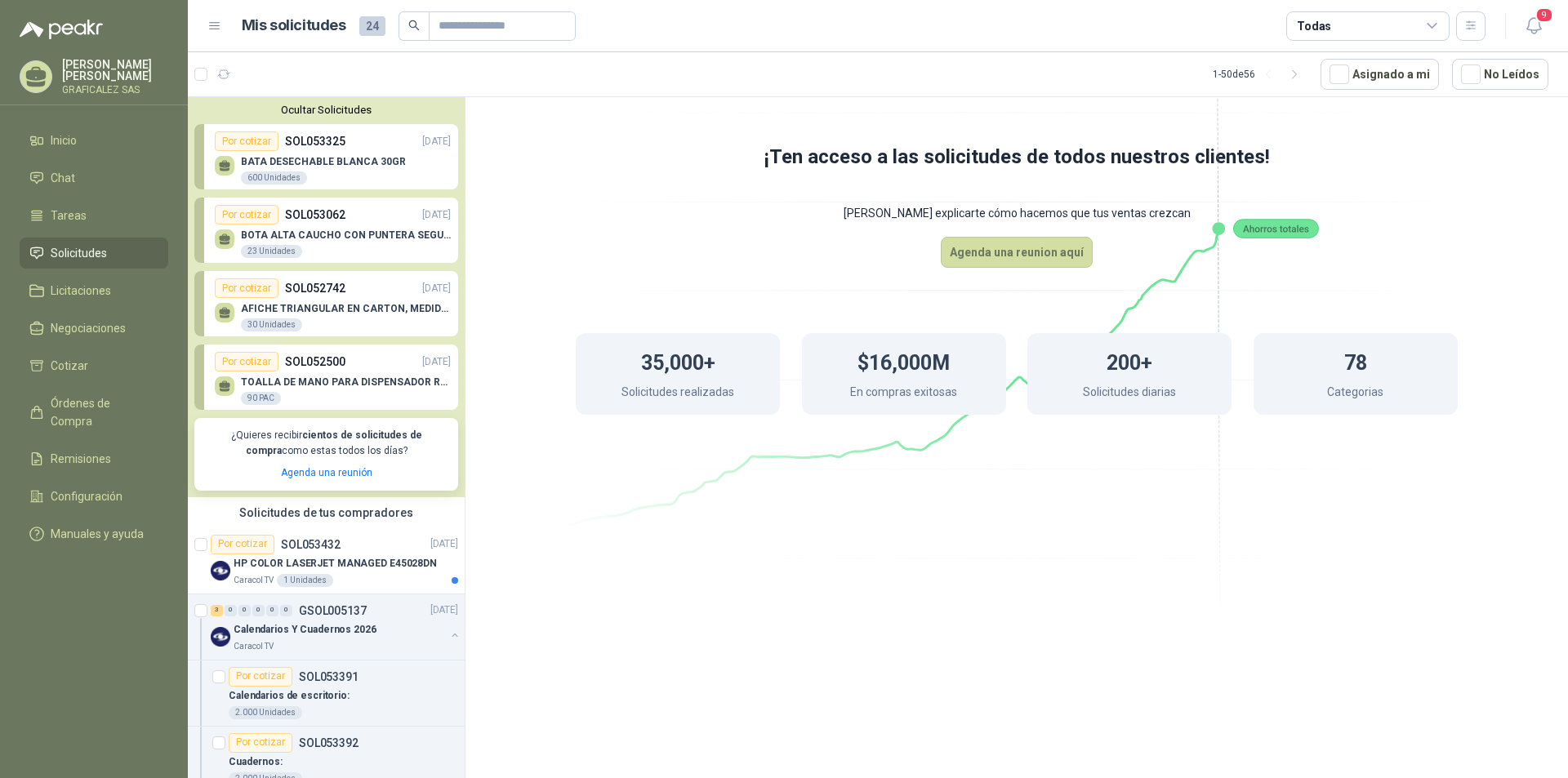
click at [340, 175] on div "BATA DESECHABLE BLANCA 30GR 600 Unidades" at bounding box center [323, 170] width 165 height 29
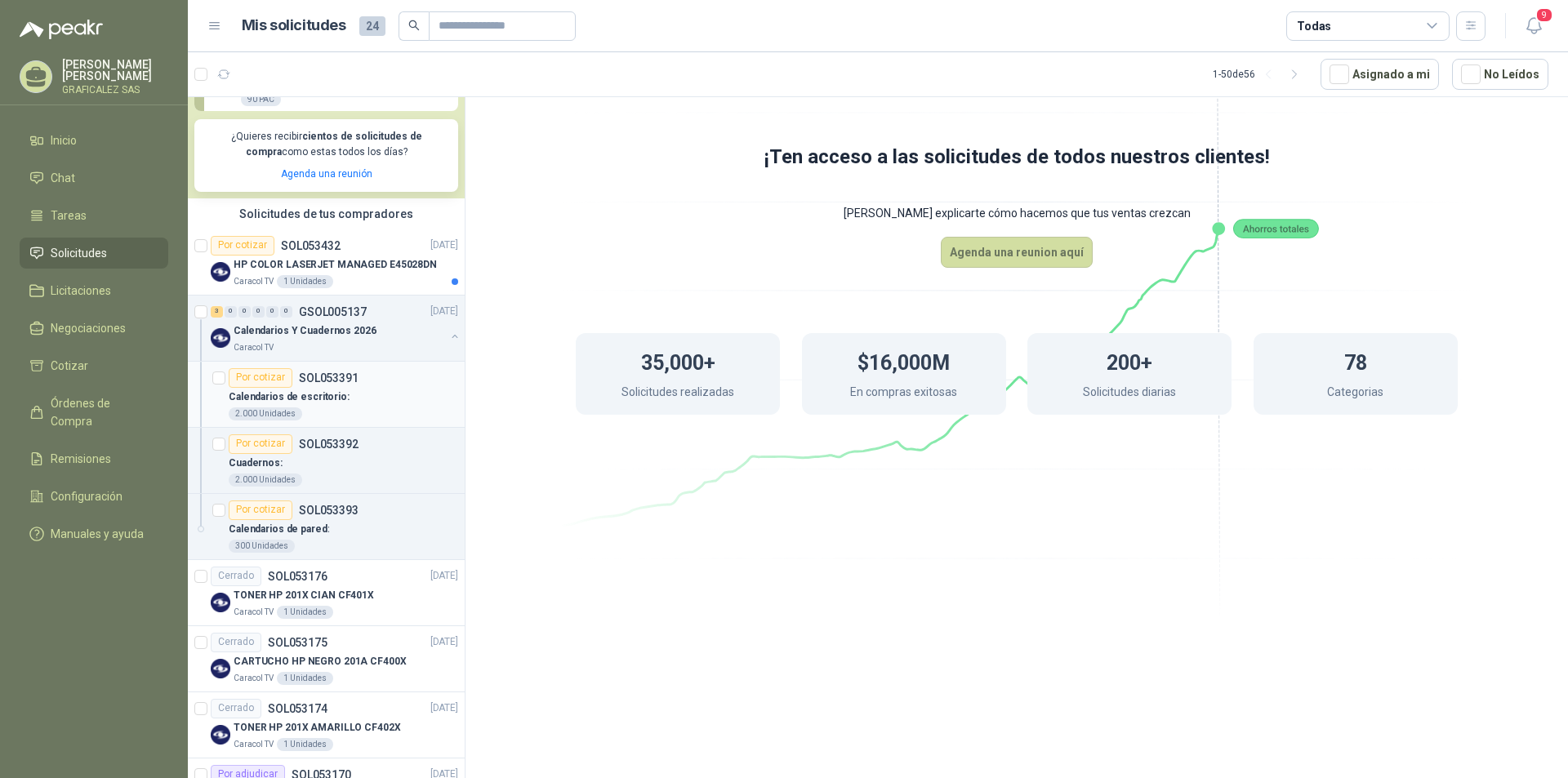
scroll to position [327, 0]
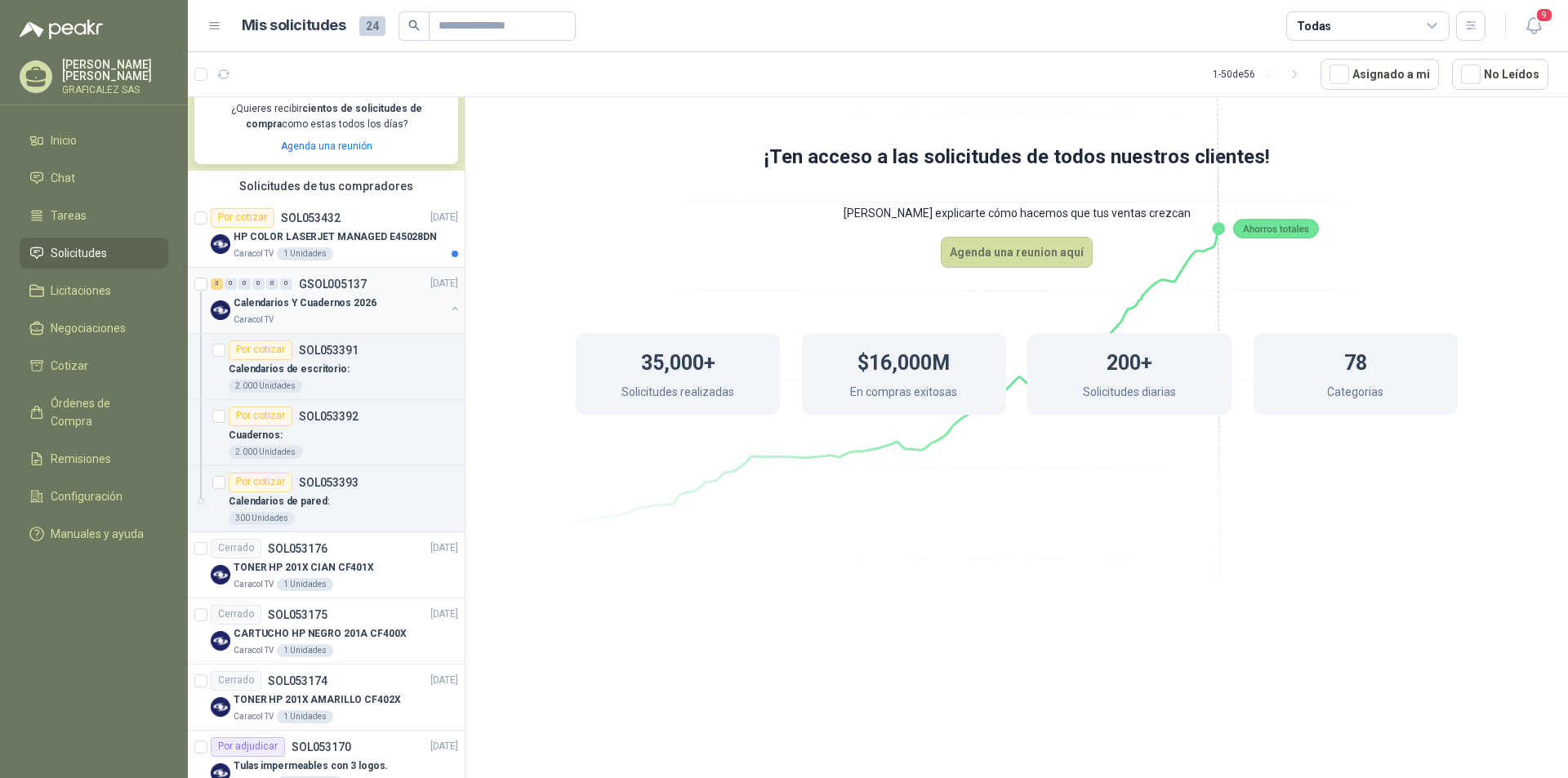
click at [382, 328] on div "3 0 0 0 0 0 GSOL005137 [DATE] Calendarios Y Cuadernos 2026 Caracol TV" at bounding box center [326, 301] width 276 height 66
click at [448, 306] on button "button" at bounding box center [454, 309] width 13 height 13
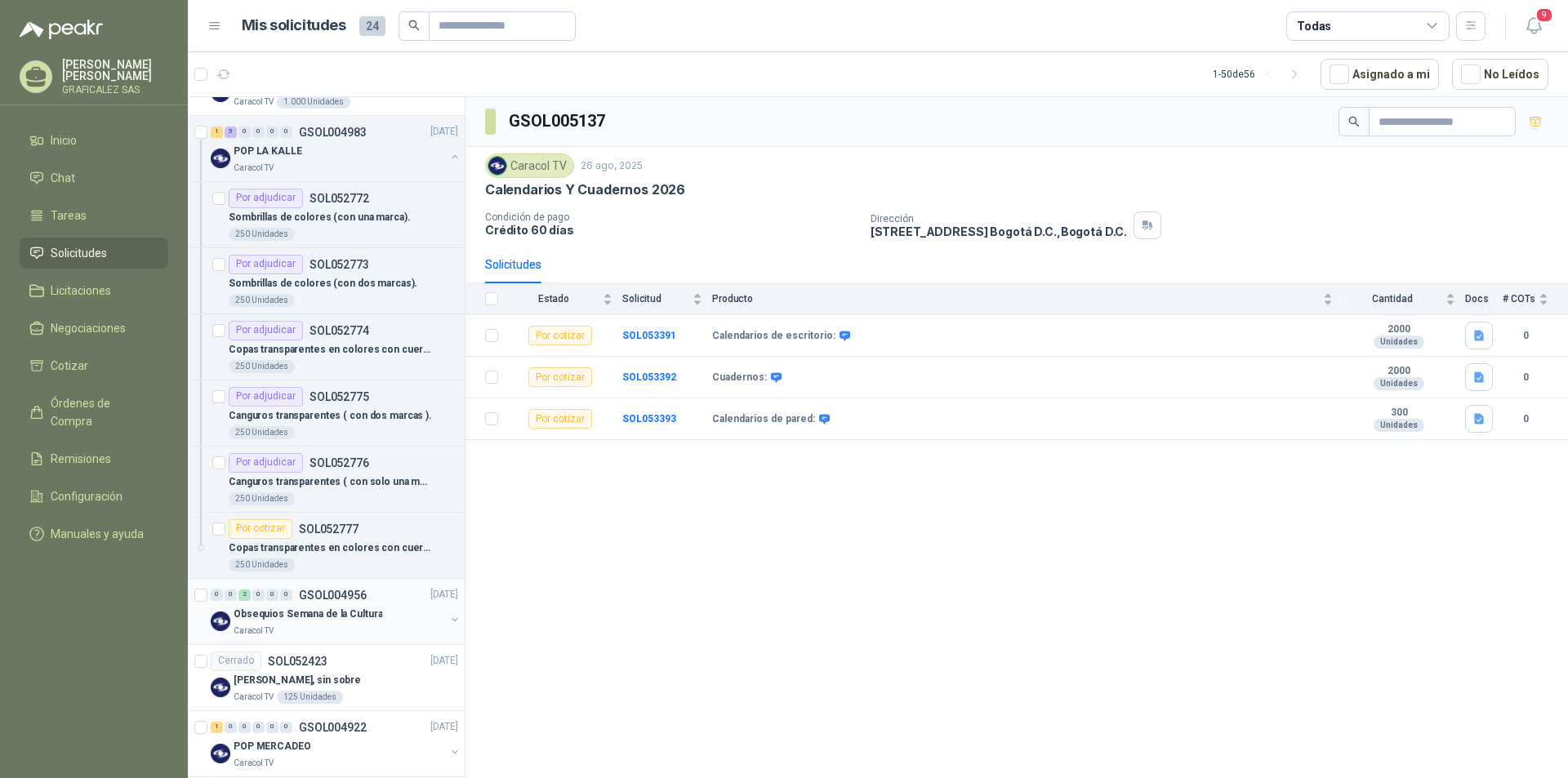
scroll to position [1061, 0]
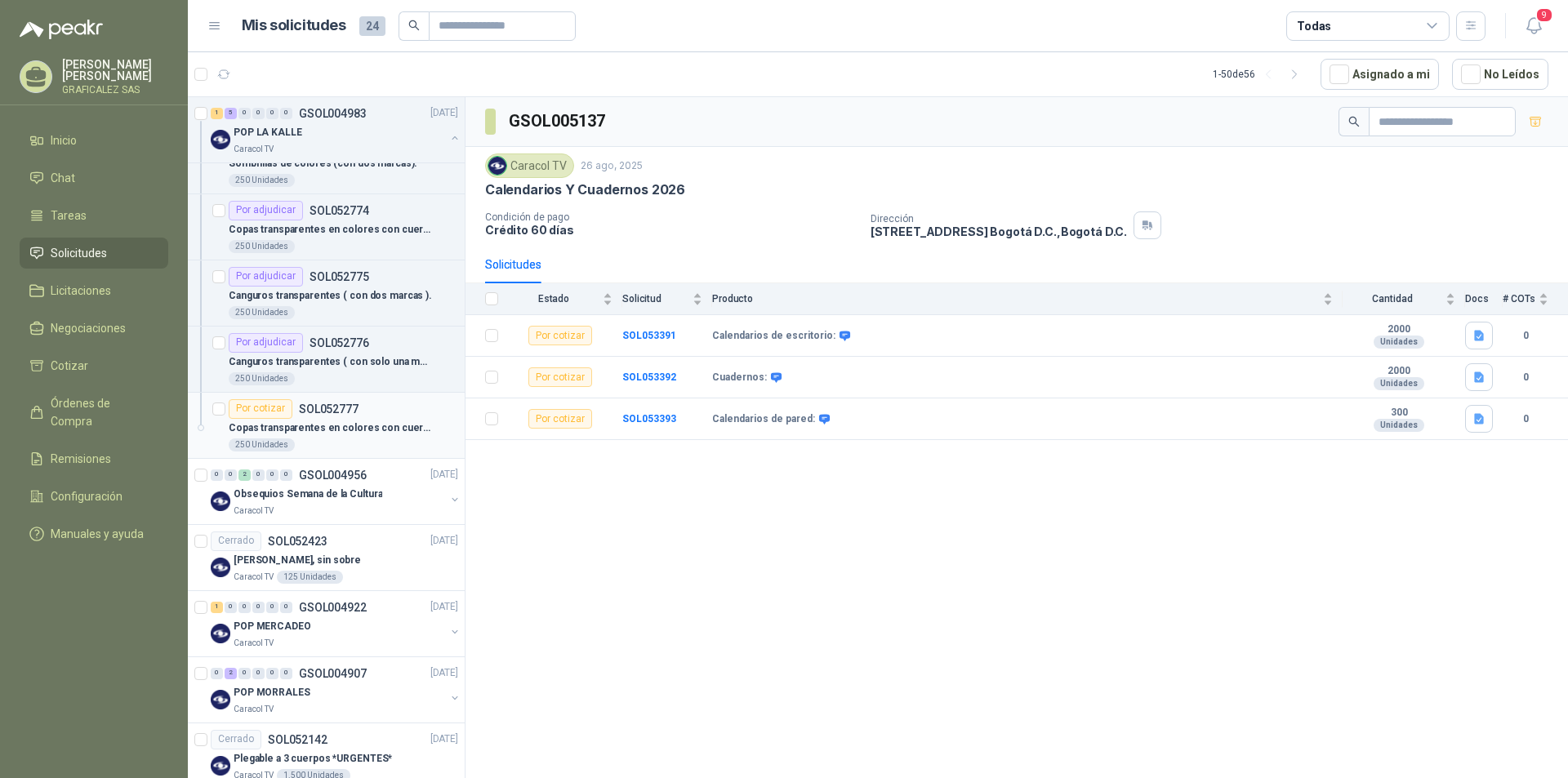
click at [358, 447] on div "250 Unidades" at bounding box center [343, 445] width 229 height 13
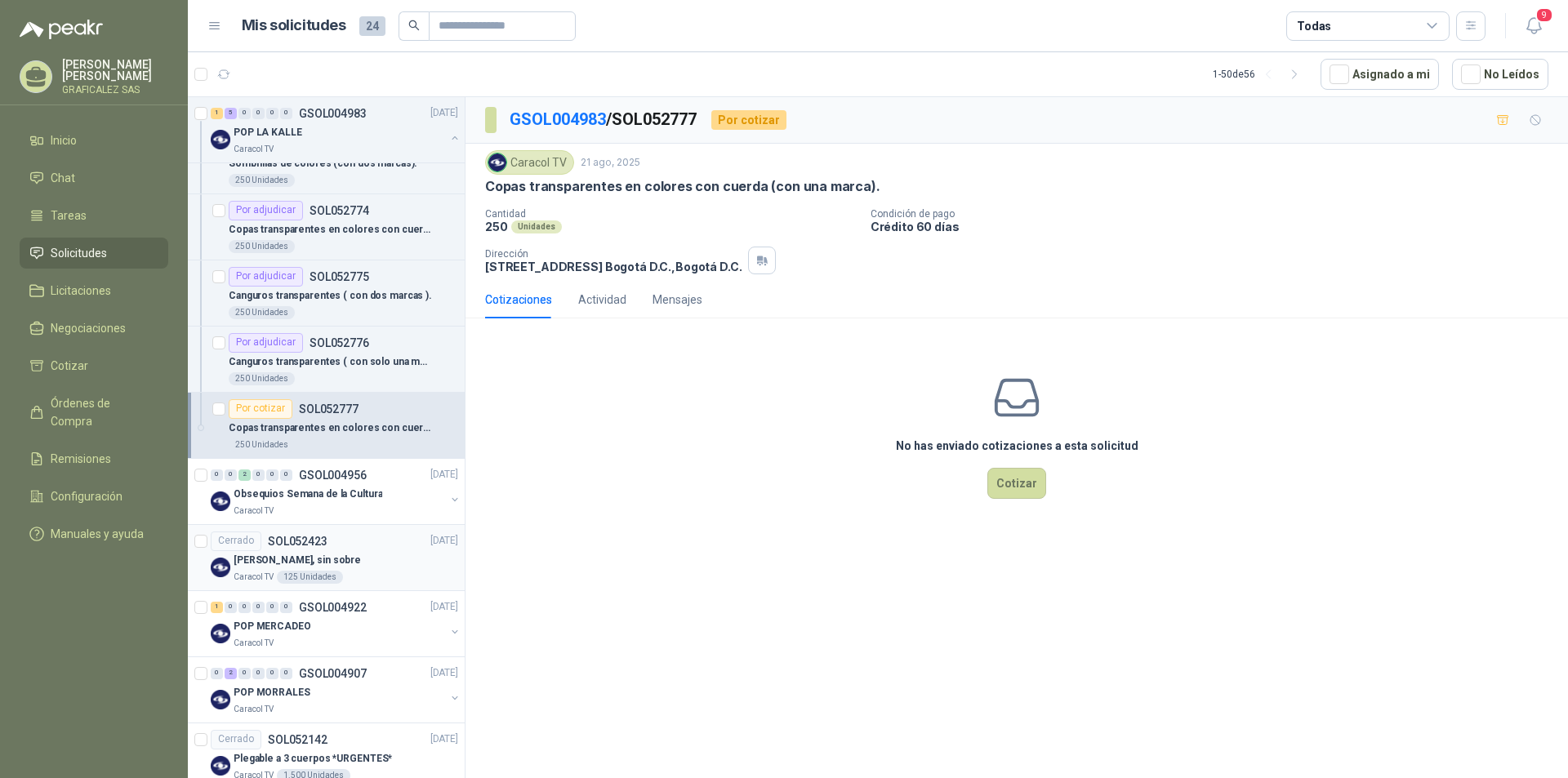
click at [449, 578] on article "Cerrado SOL052423 [DATE] Tarjeta Quinquenios, sin sobre Caracol TV 125 Unidades" at bounding box center [326, 557] width 276 height 66
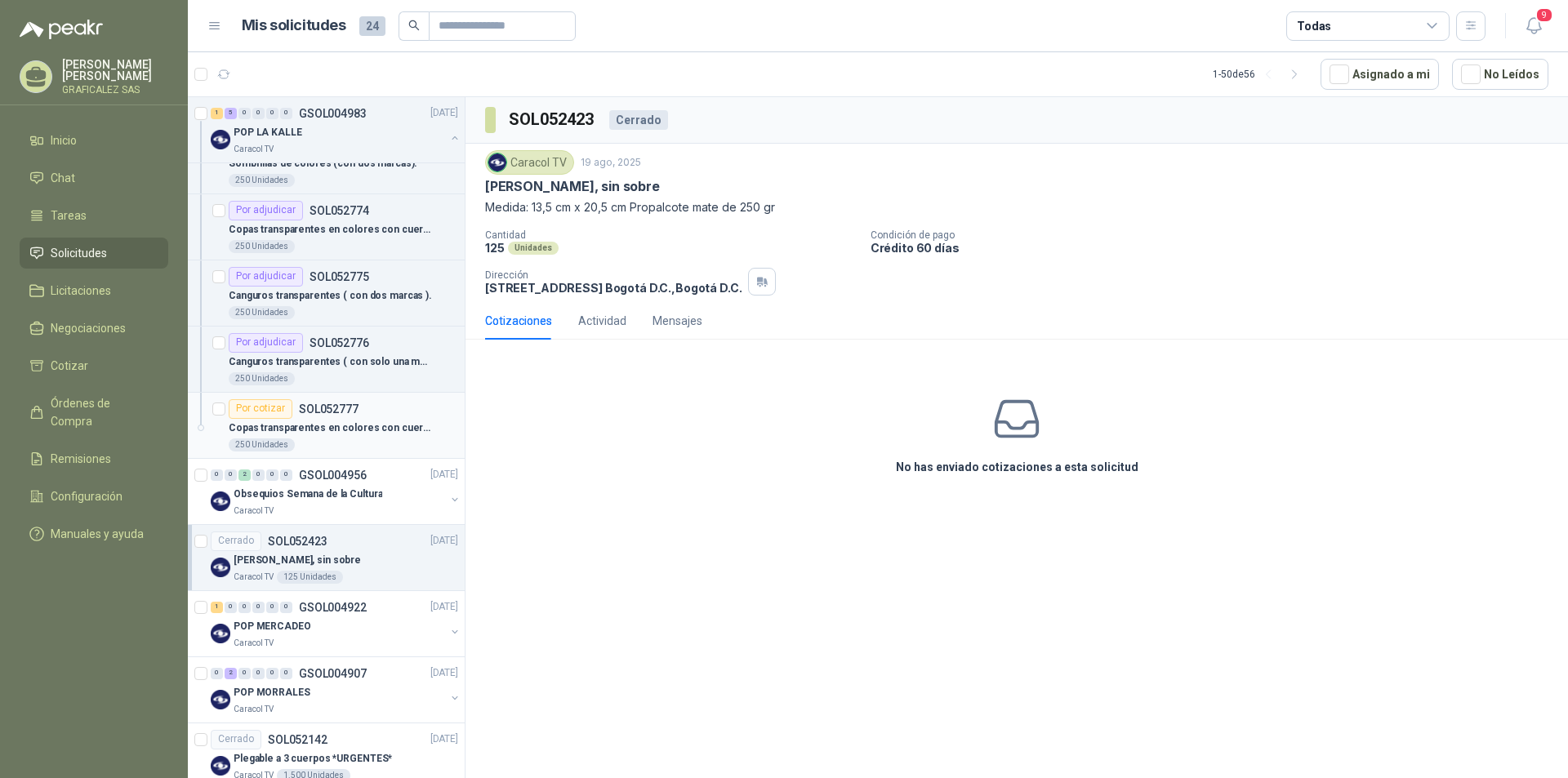
click at [357, 446] on div "250 Unidades" at bounding box center [343, 445] width 229 height 13
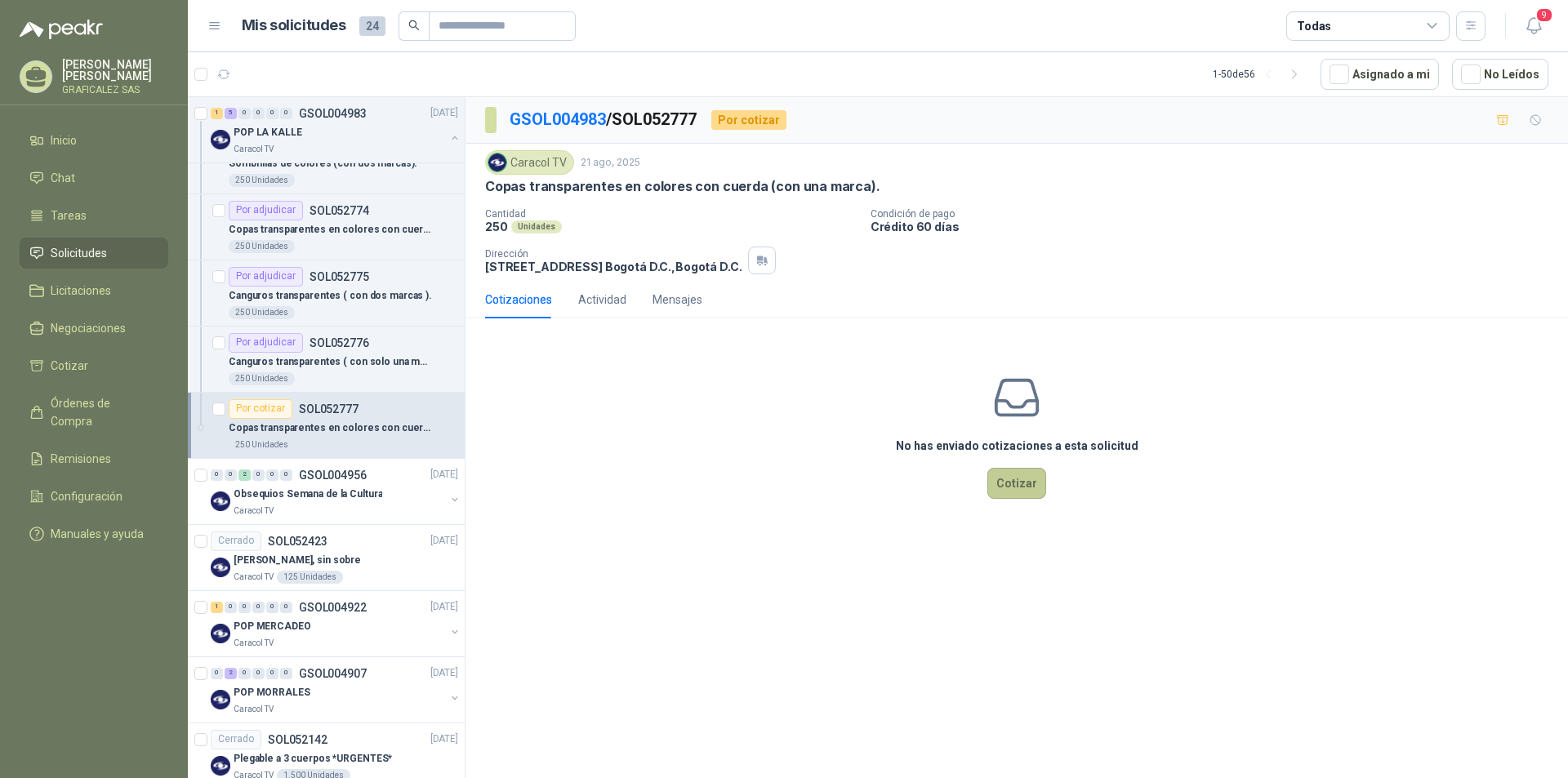
click at [1014, 478] on button "Cotizar" at bounding box center [1017, 483] width 59 height 31
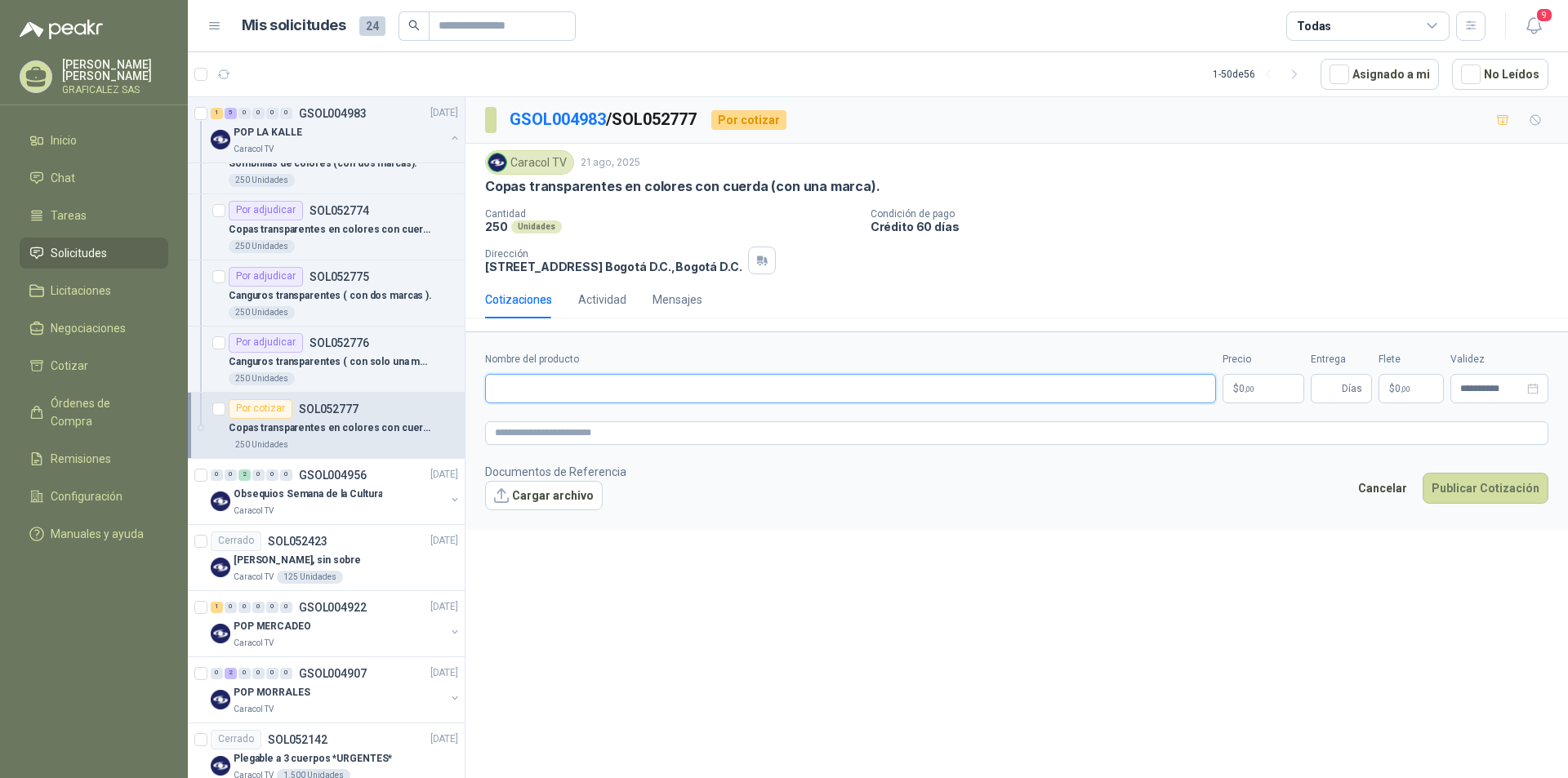
click at [497, 376] on input "Nombre del producto" at bounding box center [850, 388] width 731 height 29
type input "*"
type input "**********"
click at [519, 437] on textarea at bounding box center [1016, 433] width 1063 height 24
click at [518, 424] on textarea at bounding box center [1016, 433] width 1063 height 24
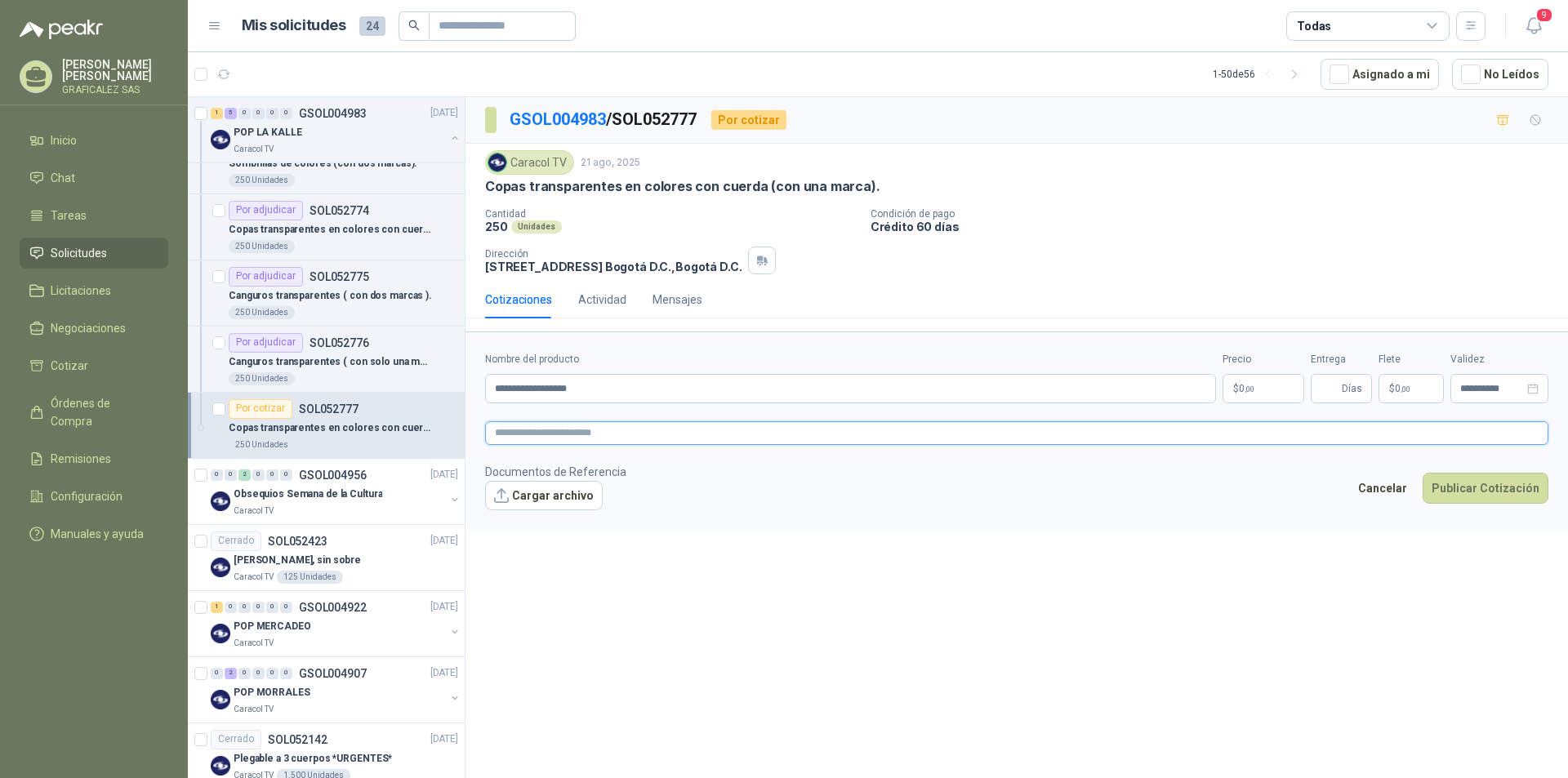
paste textarea "**********"
type textarea "**********"
click at [956, 575] on div "**********" at bounding box center [1017, 440] width 1102 height 686
click at [1231, 392] on p "$ 0 ,00" at bounding box center [1263, 388] width 81 height 29
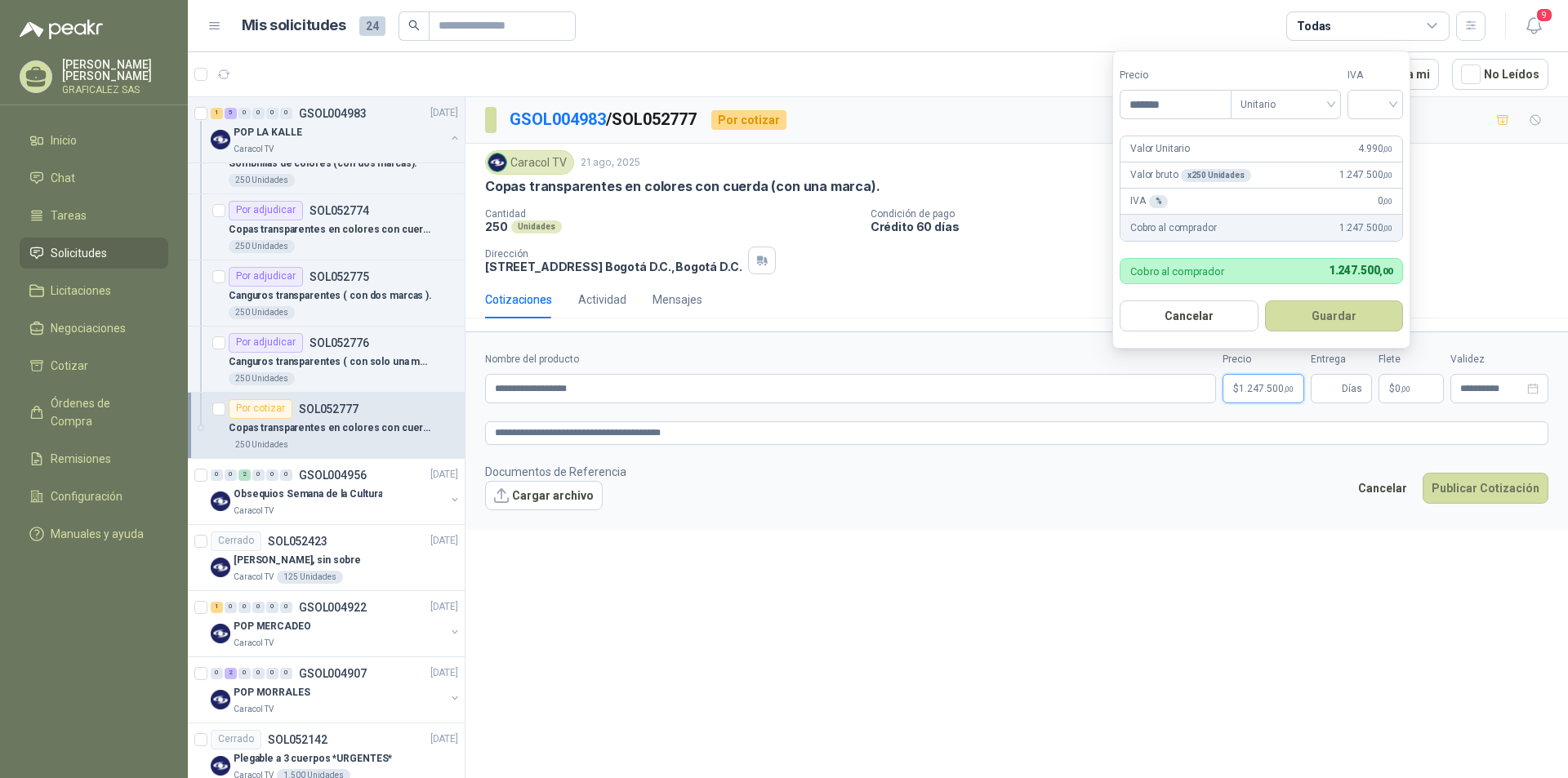
type input "*******"
click at [1265, 300] on button "Guardar" at bounding box center [1334, 315] width 139 height 31
click at [1182, 105] on input "*******" at bounding box center [1175, 104] width 110 height 27
click at [1402, 102] on div at bounding box center [1375, 104] width 56 height 29
click at [1376, 133] on div "19%" at bounding box center [1379, 137] width 30 height 18
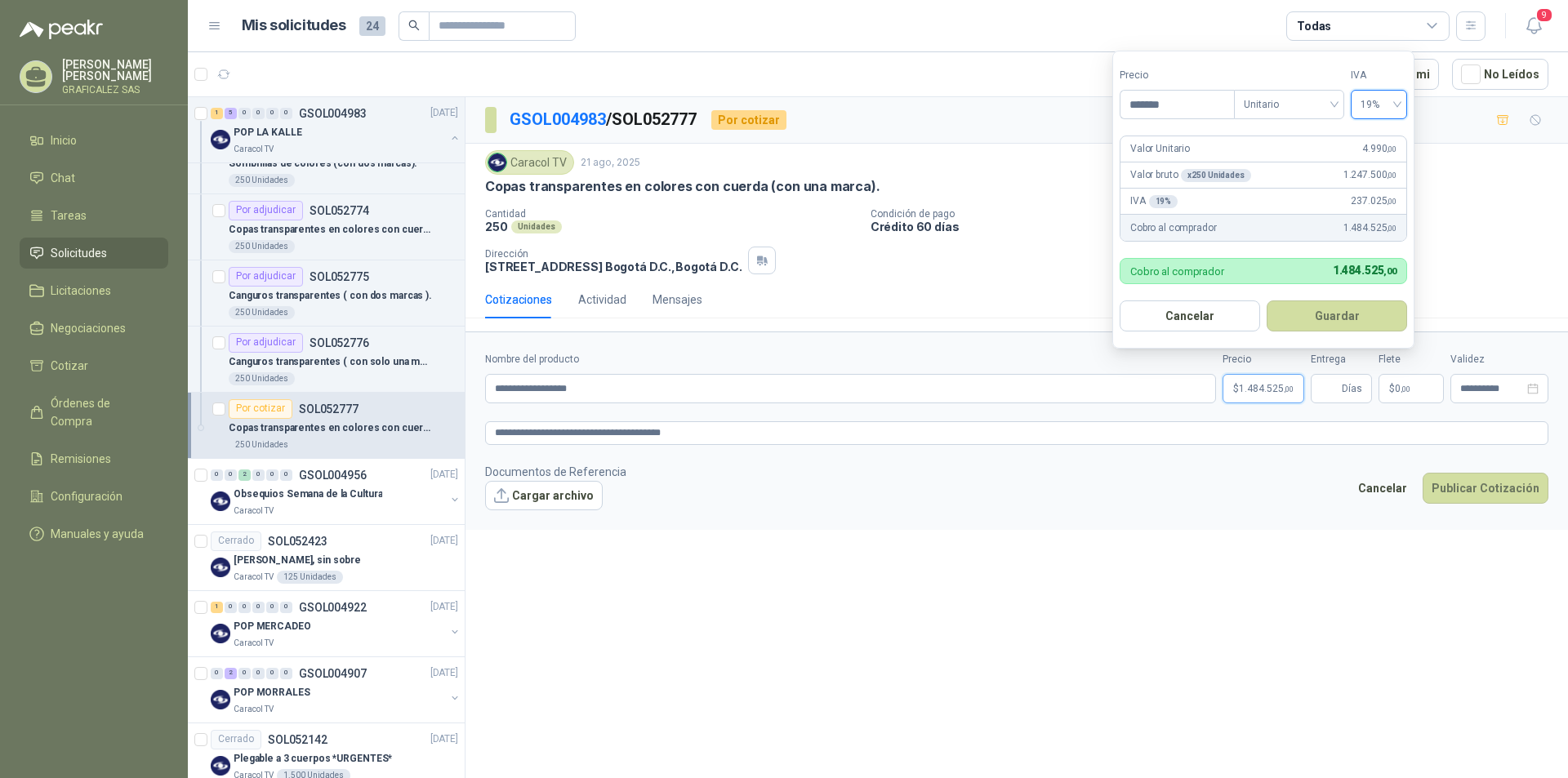
click at [1153, 550] on div "**********" at bounding box center [1017, 440] width 1102 height 686
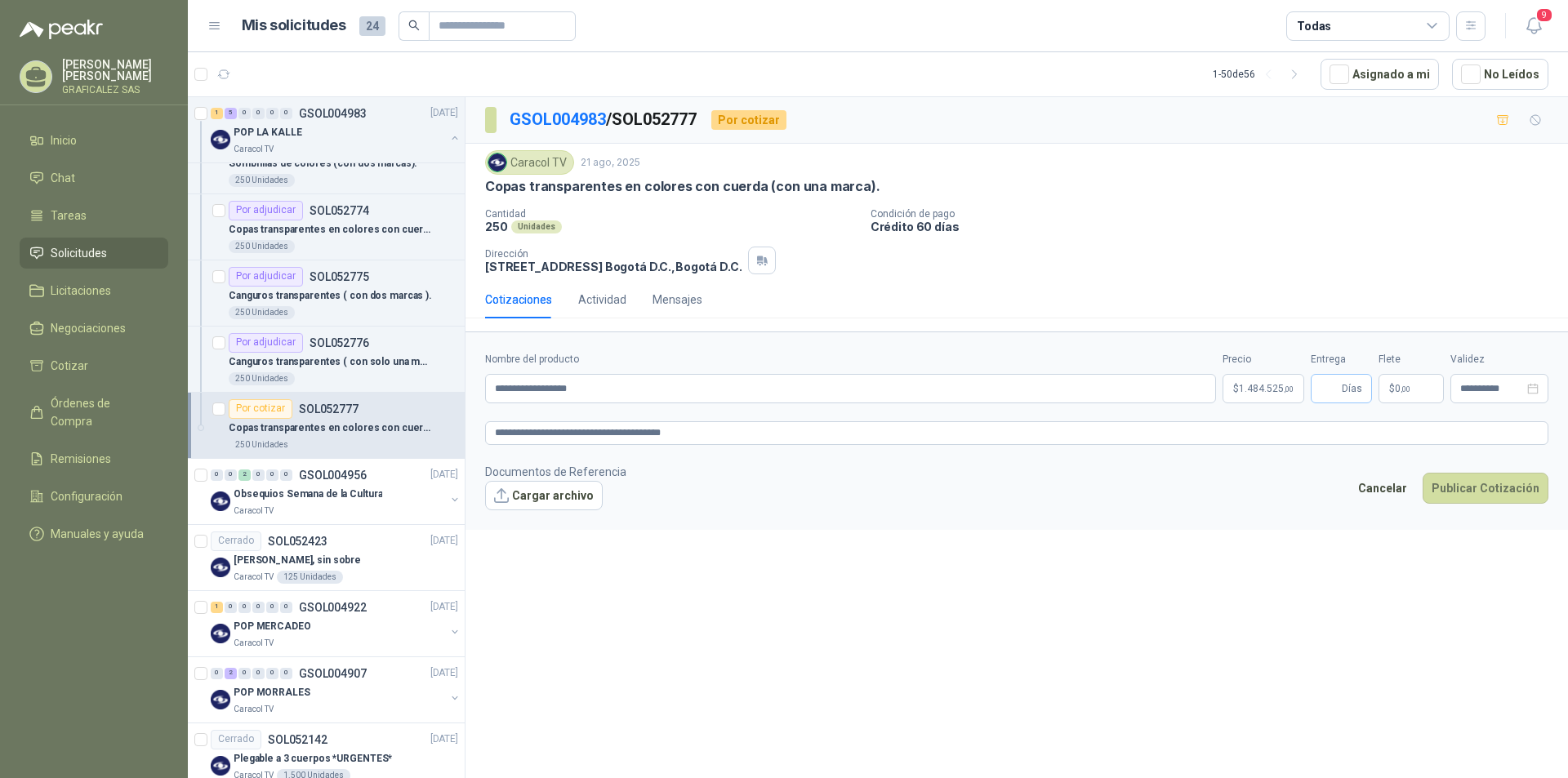
click at [1313, 385] on span "Días" at bounding box center [1341, 388] width 62 height 29
type input "*"
click at [539, 429] on textarea "**********" at bounding box center [1016, 433] width 1063 height 24
type textarea "**********"
click at [553, 495] on button "Cargar archivo" at bounding box center [543, 495] width 117 height 29
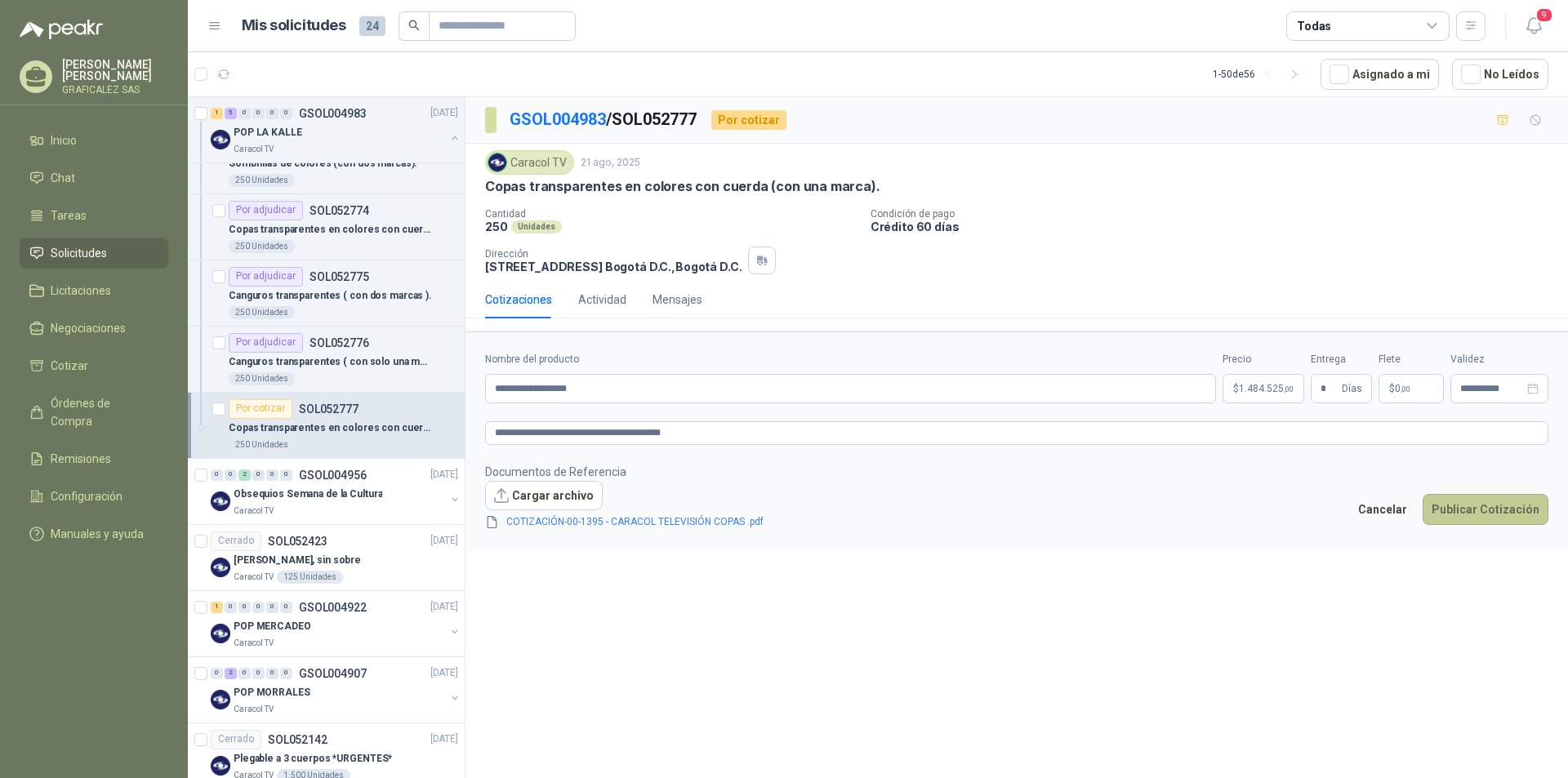
click at [1467, 503] on button "Publicar Cotización" at bounding box center [1485, 509] width 126 height 31
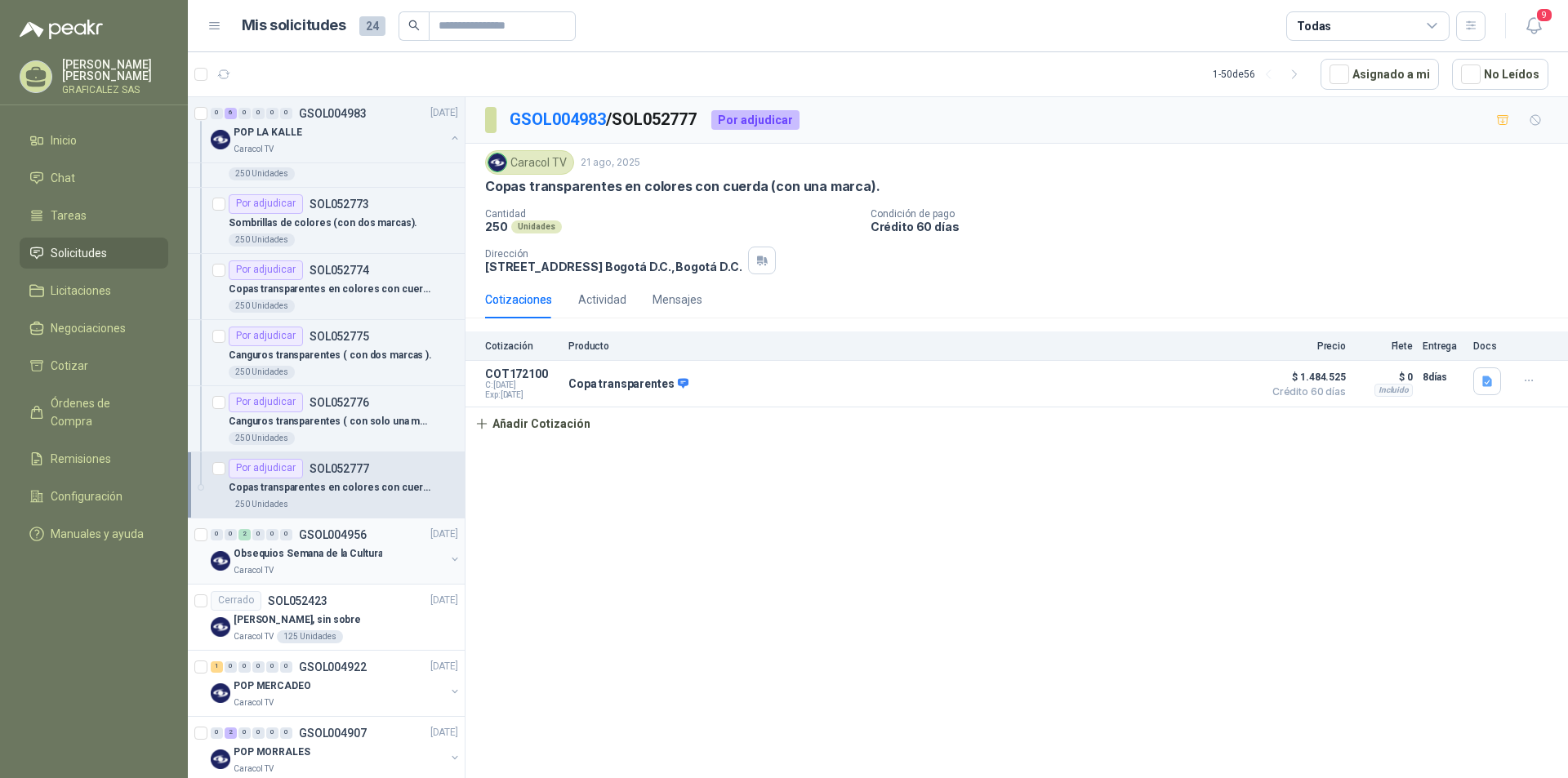
scroll to position [980, 0]
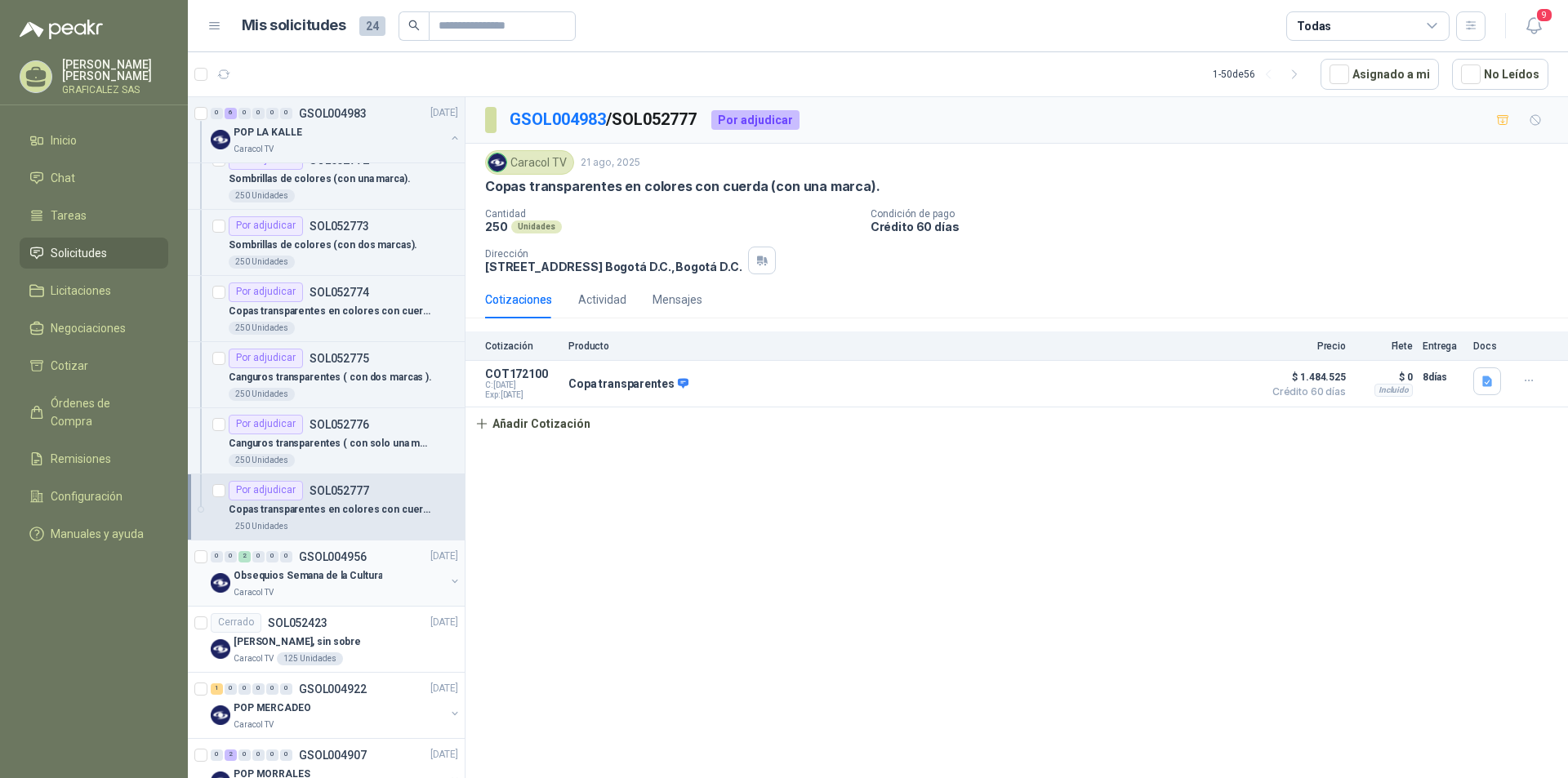
click at [397, 588] on div "Caracol TV" at bounding box center [339, 592] width 211 height 13
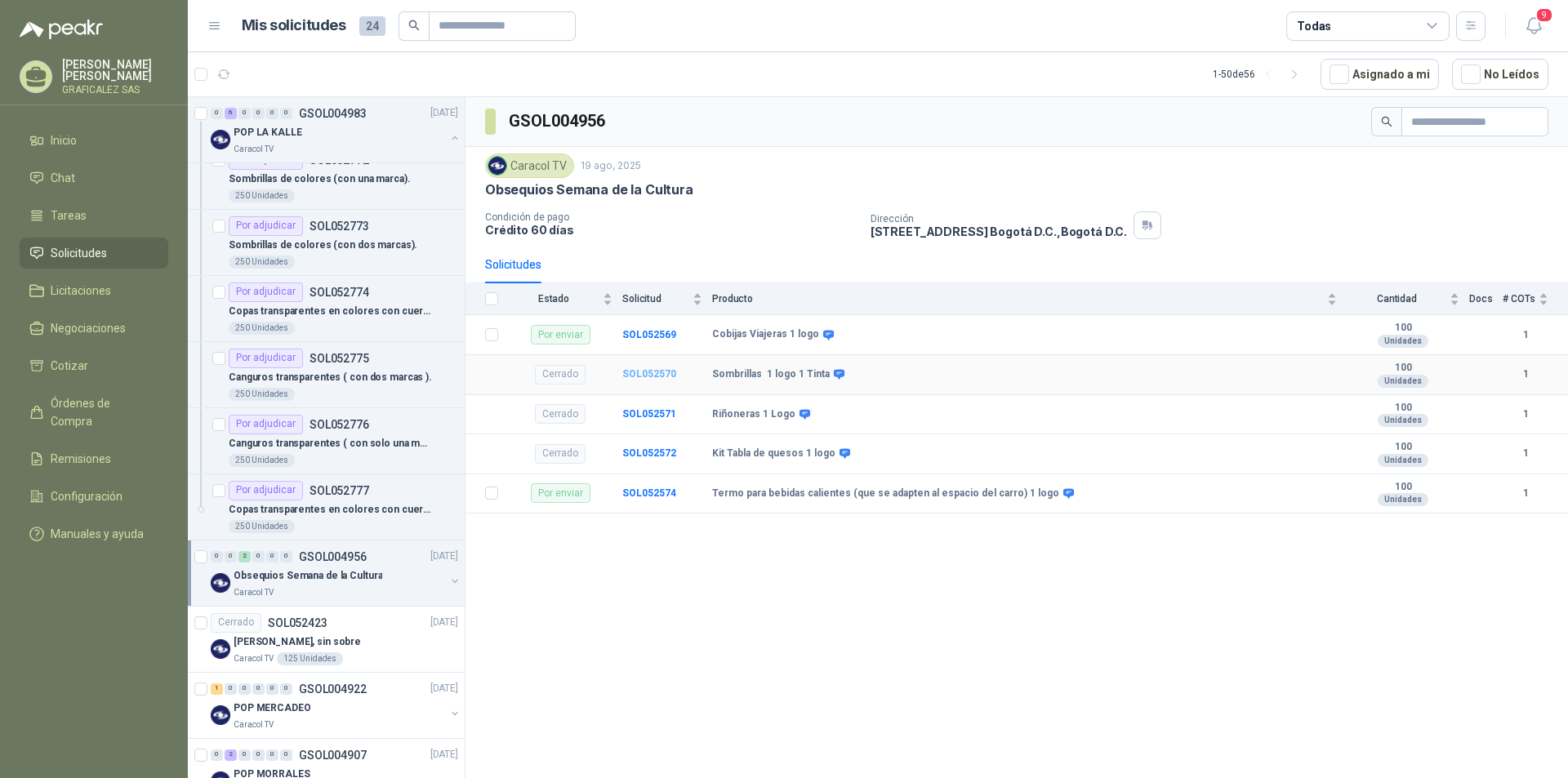
click at [646, 370] on b "SOL052570" at bounding box center [649, 374] width 54 height 11
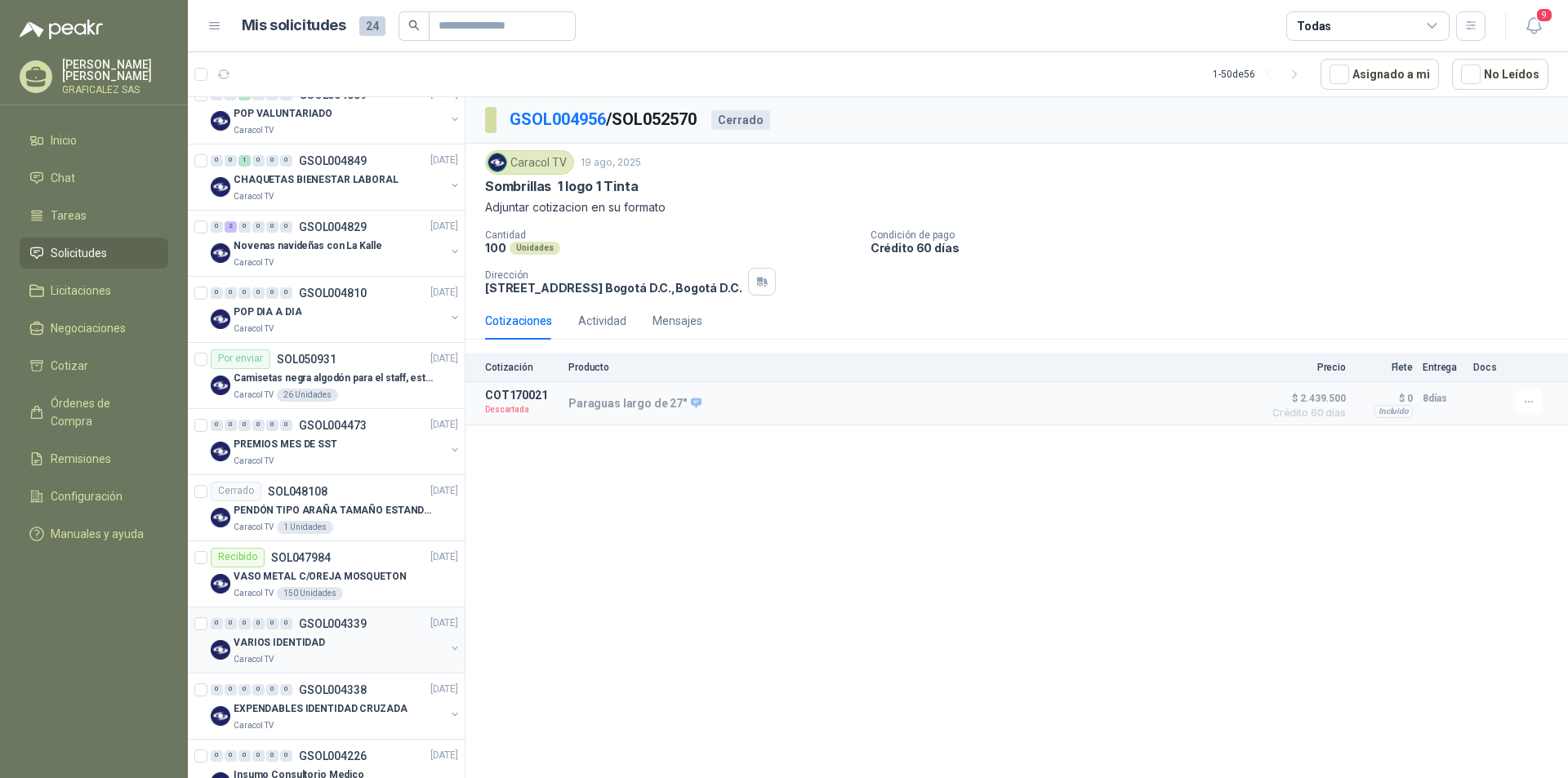
scroll to position [2286, 0]
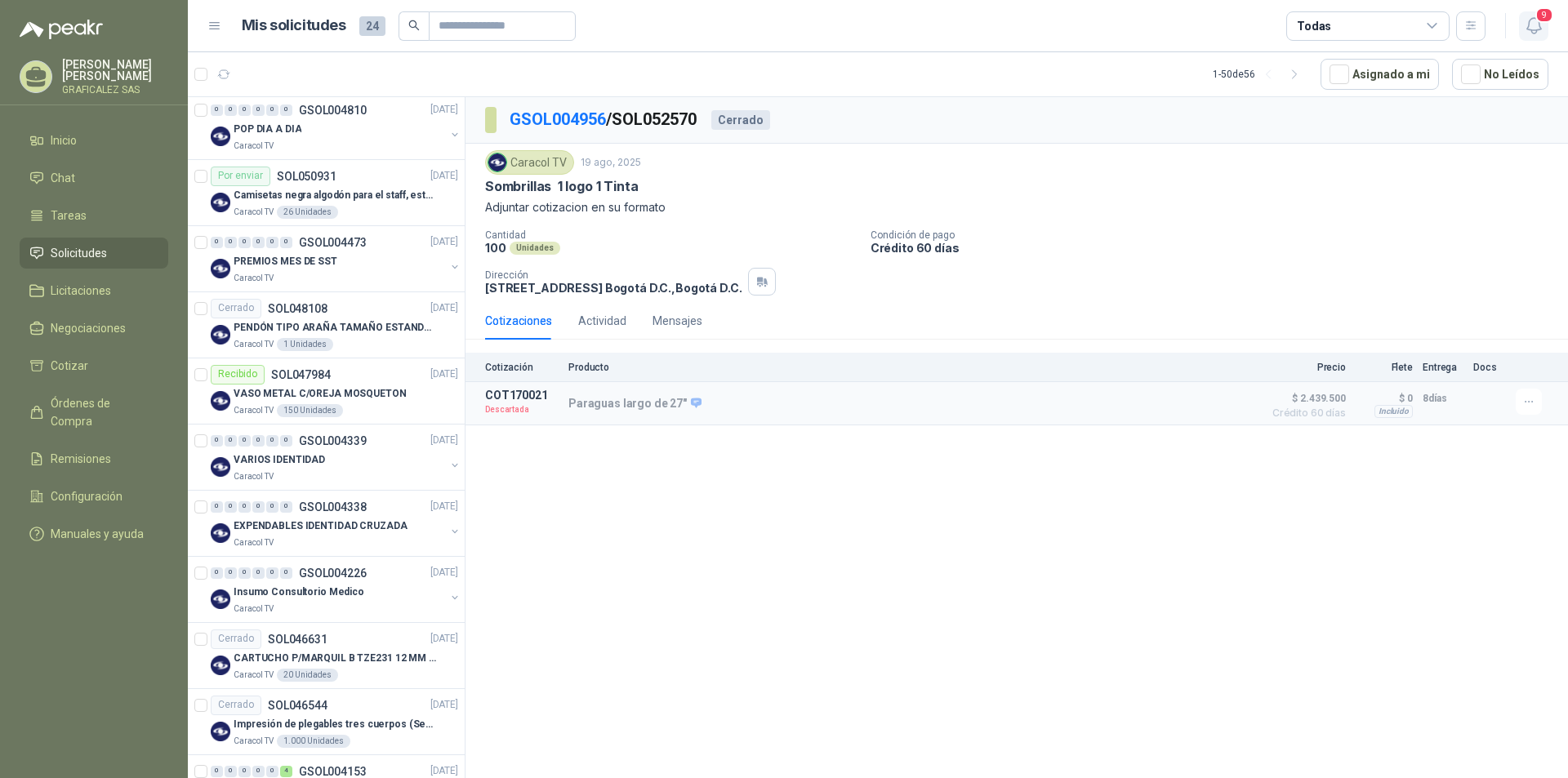
click at [1522, 21] on button "9" at bounding box center [1533, 26] width 29 height 29
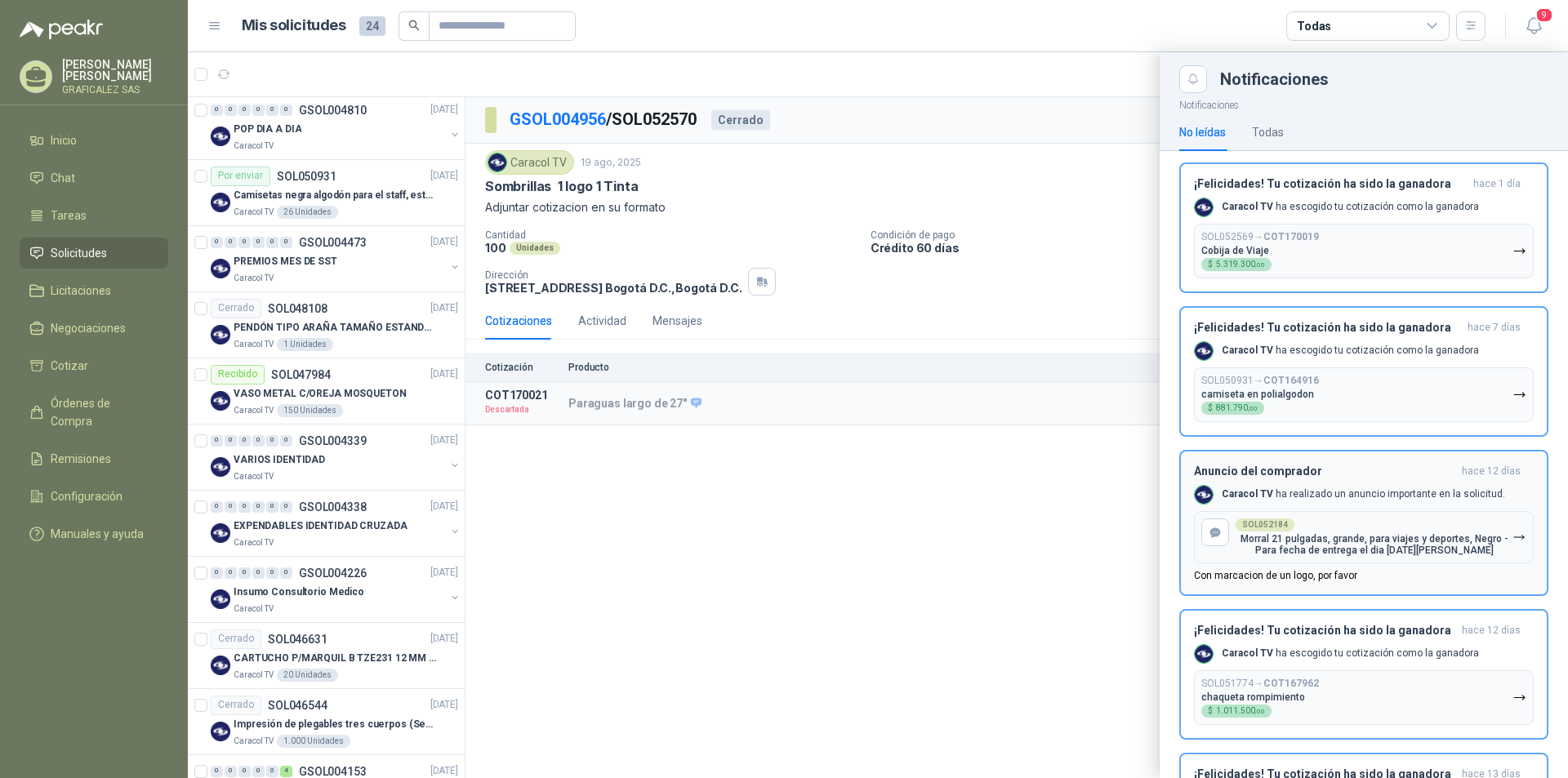
scroll to position [327, 0]
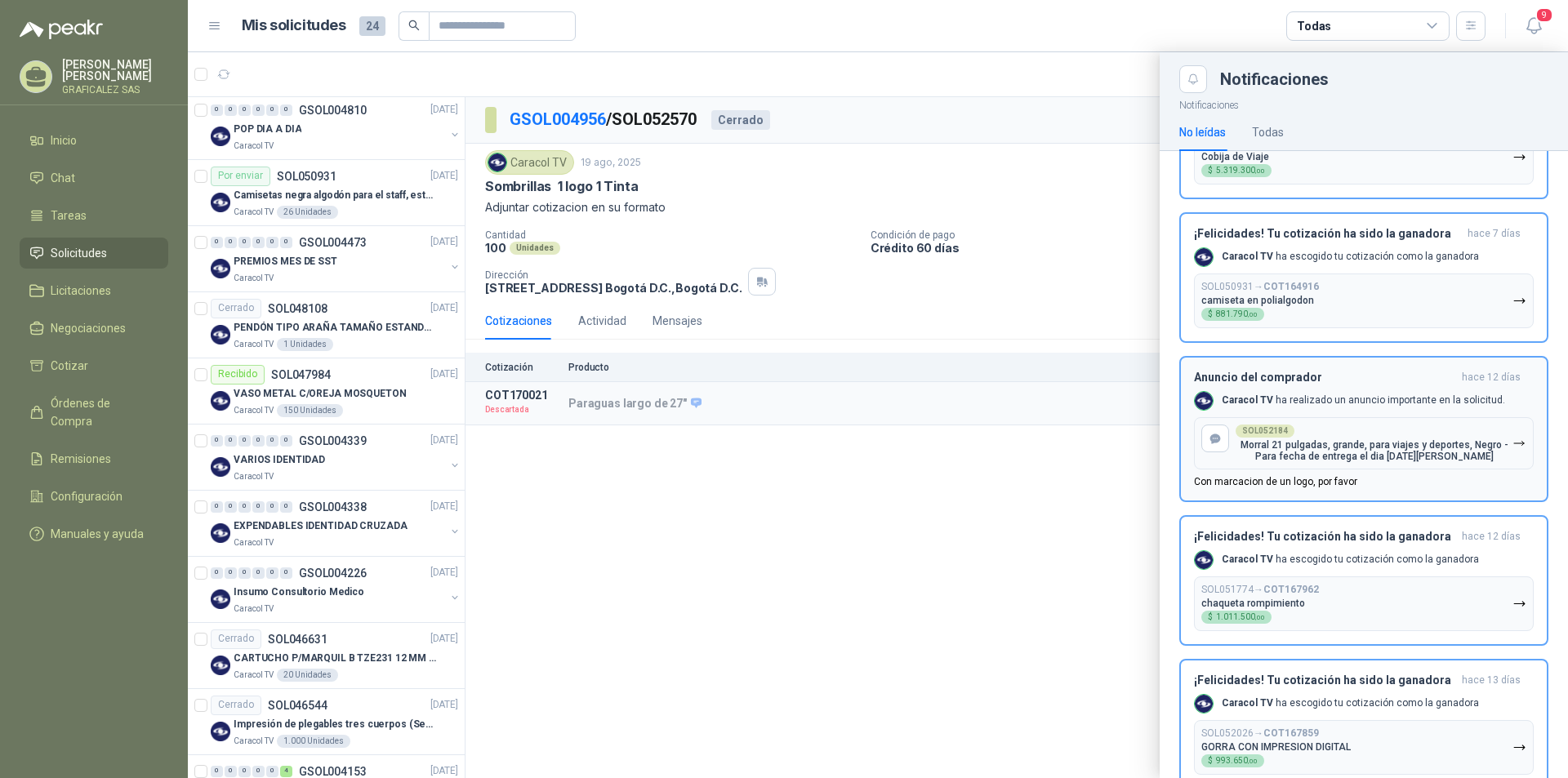
click at [1358, 433] on div "SOL052184 Morral 21 pulgadas, grande, para viajes y deportes, Negro -Para fecha…" at bounding box center [1374, 443] width 276 height 38
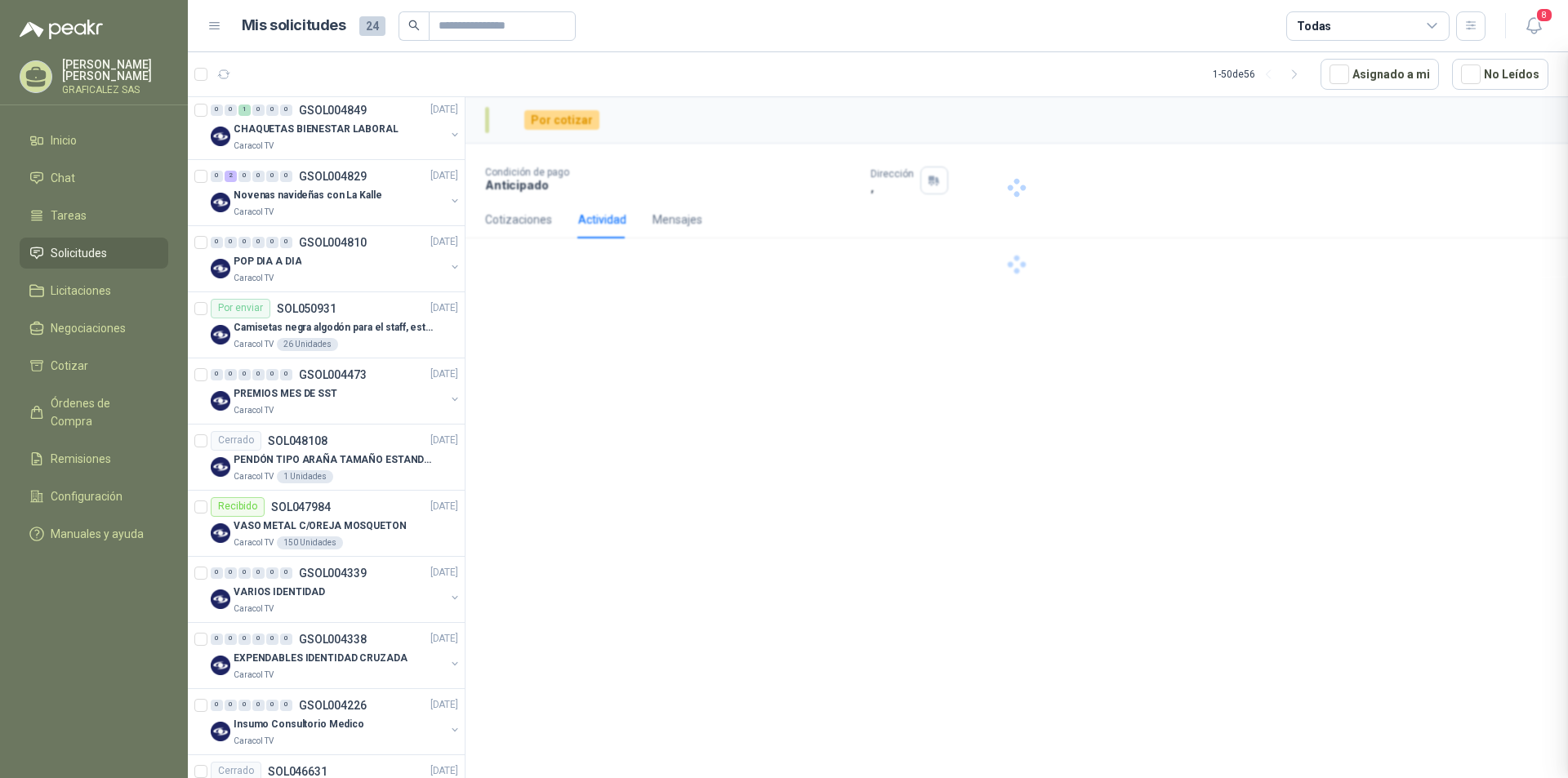
scroll to position [2417, 0]
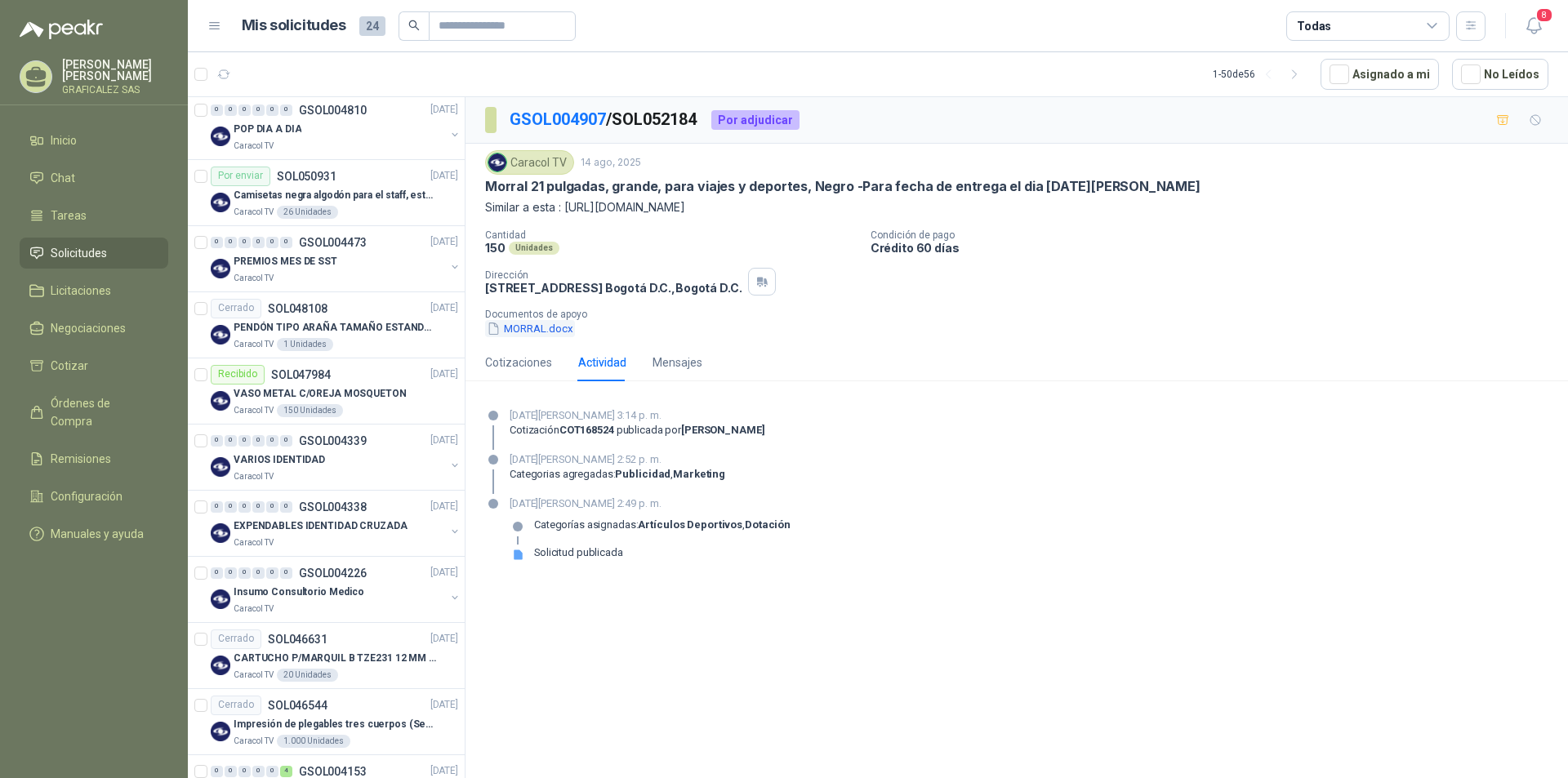
click at [552, 329] on button "MORRAL.docx" at bounding box center [529, 328] width 90 height 17
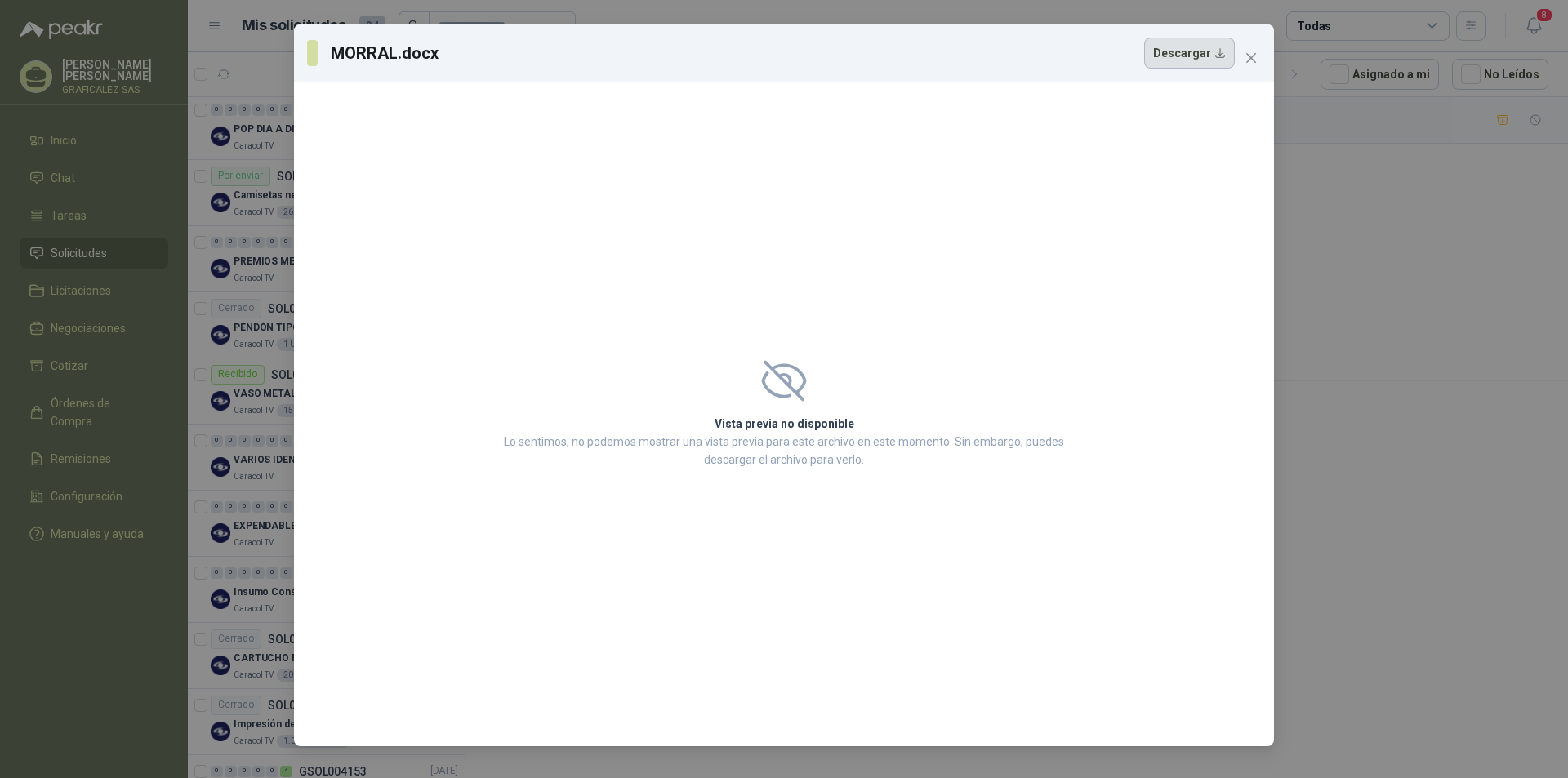
click at [1178, 51] on button "Descargar" at bounding box center [1189, 53] width 91 height 31
click at [1260, 57] on span "Close" at bounding box center [1251, 58] width 27 height 13
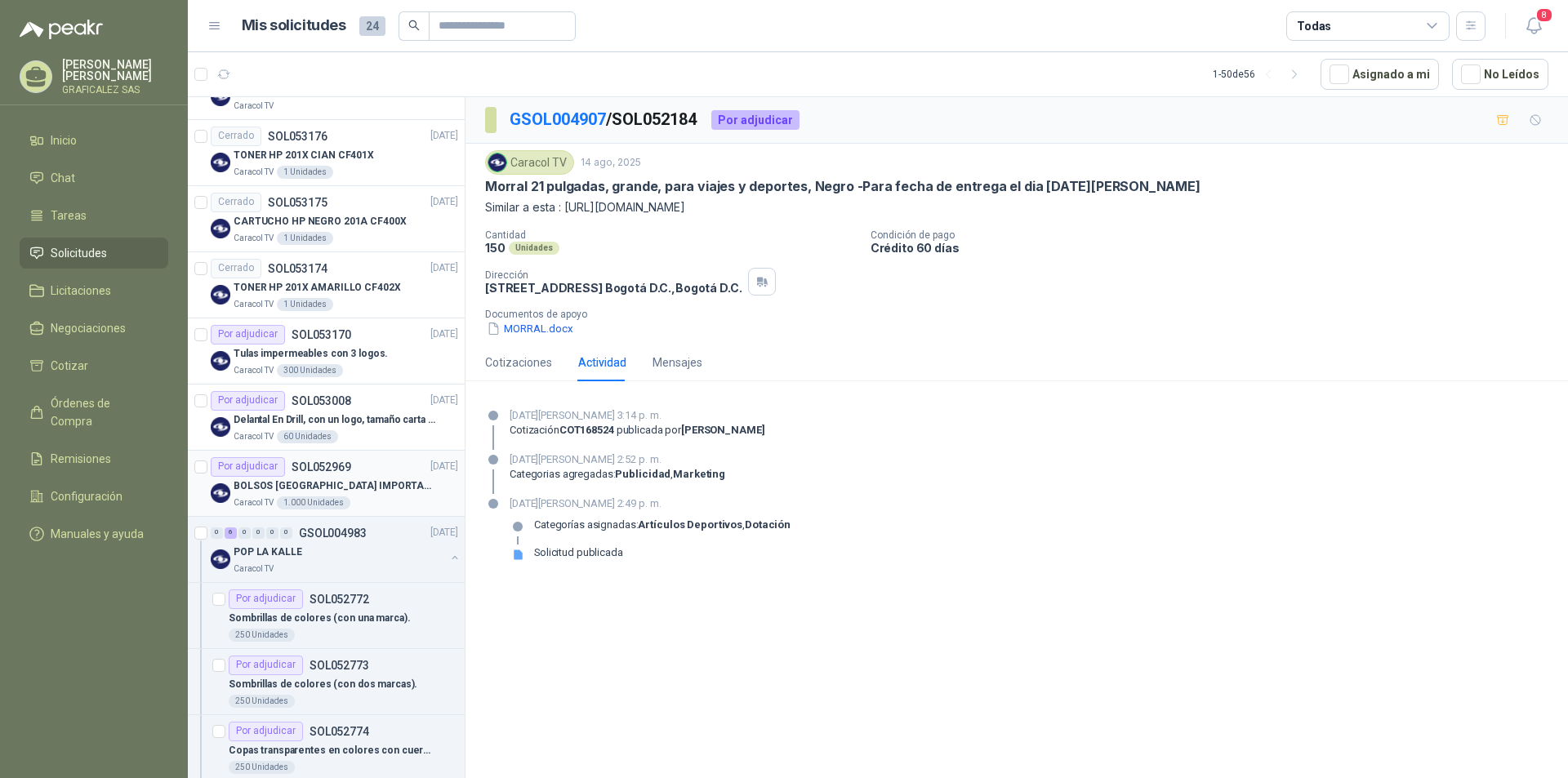
scroll to position [214, 0]
